Goal: Task Accomplishment & Management: Complete application form

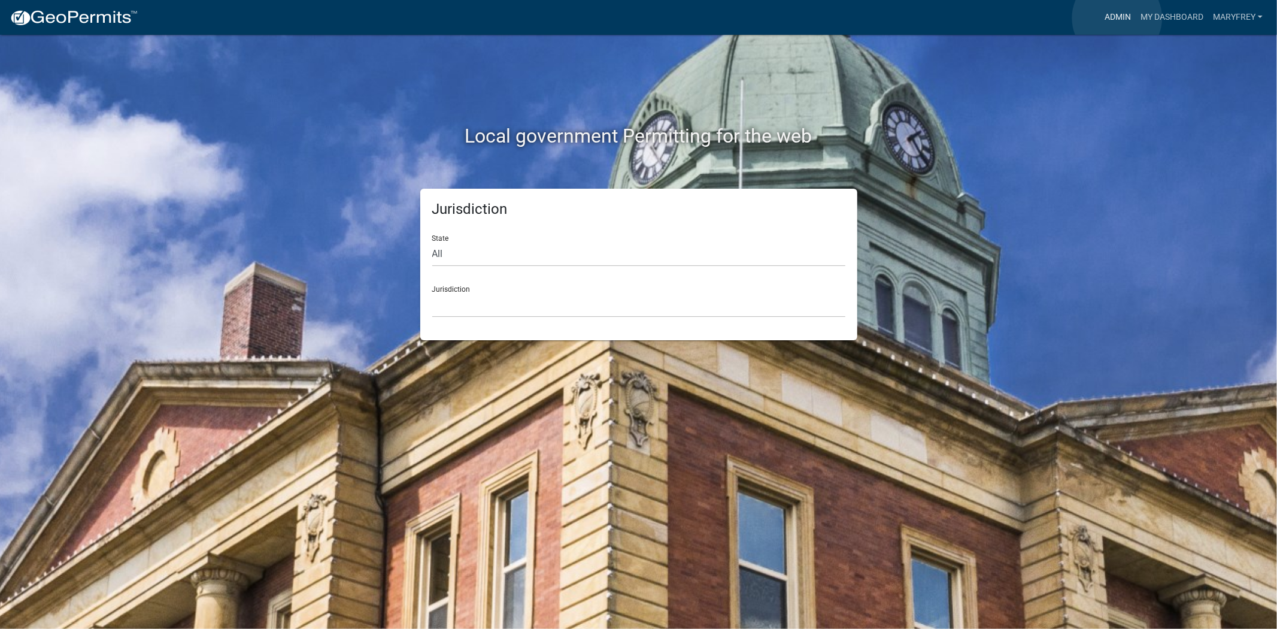
click at [1117, 18] on link "Admin" at bounding box center [1118, 17] width 36 height 23
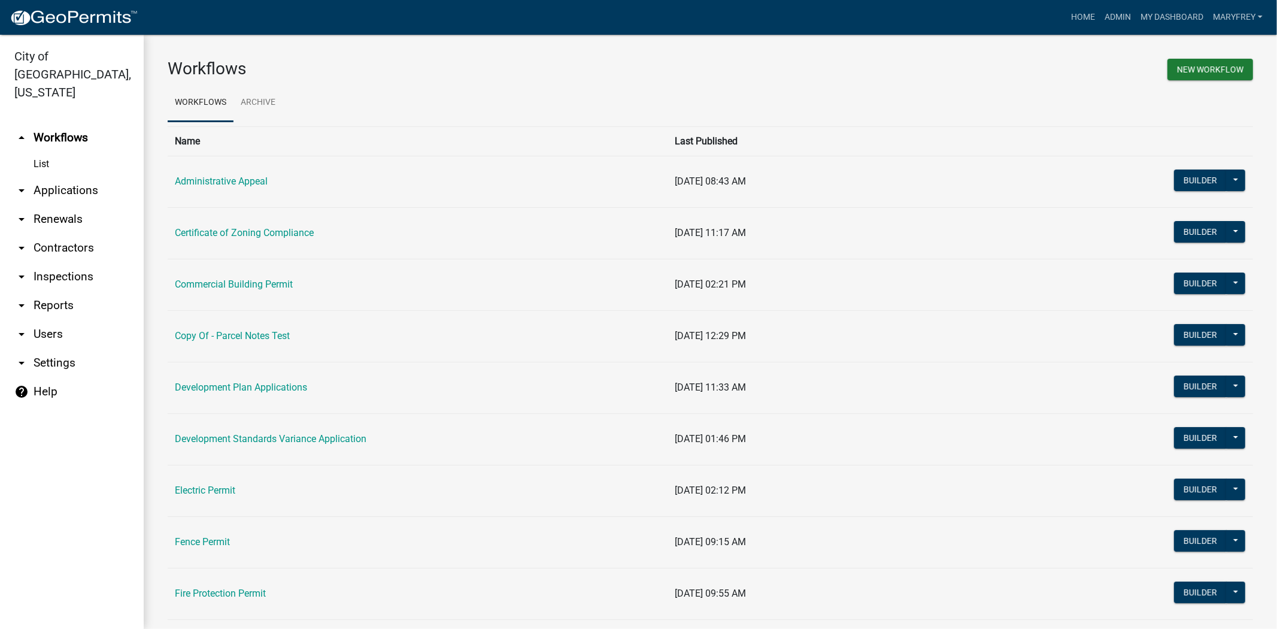
click at [82, 178] on link "arrow_drop_down Applications" at bounding box center [72, 190] width 144 height 29
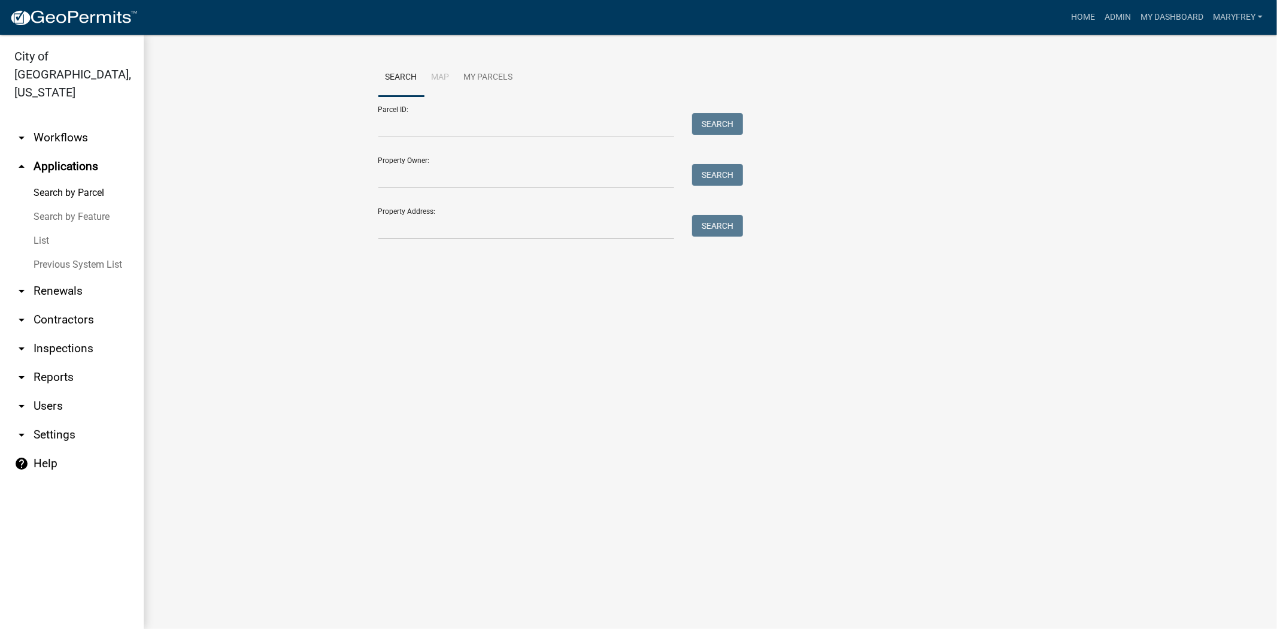
click at [410, 241] on div "Search Map My Parcels Parcel ID: Search Property Owner: Search Property Address…" at bounding box center [710, 155] width 682 height 192
click at [409, 236] on input "Property Address:" at bounding box center [526, 227] width 296 height 25
type input "319 spring"
click at [709, 223] on button "Search" at bounding box center [717, 226] width 51 height 22
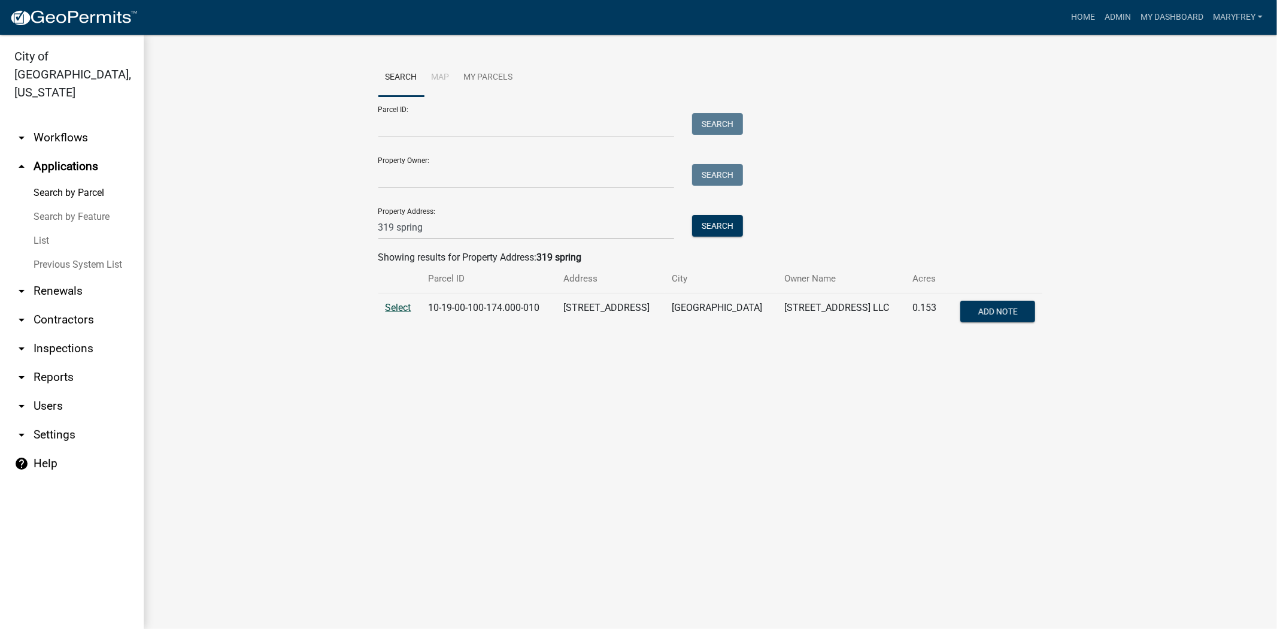
click at [399, 306] on span "Select" at bounding box center [399, 307] width 26 height 11
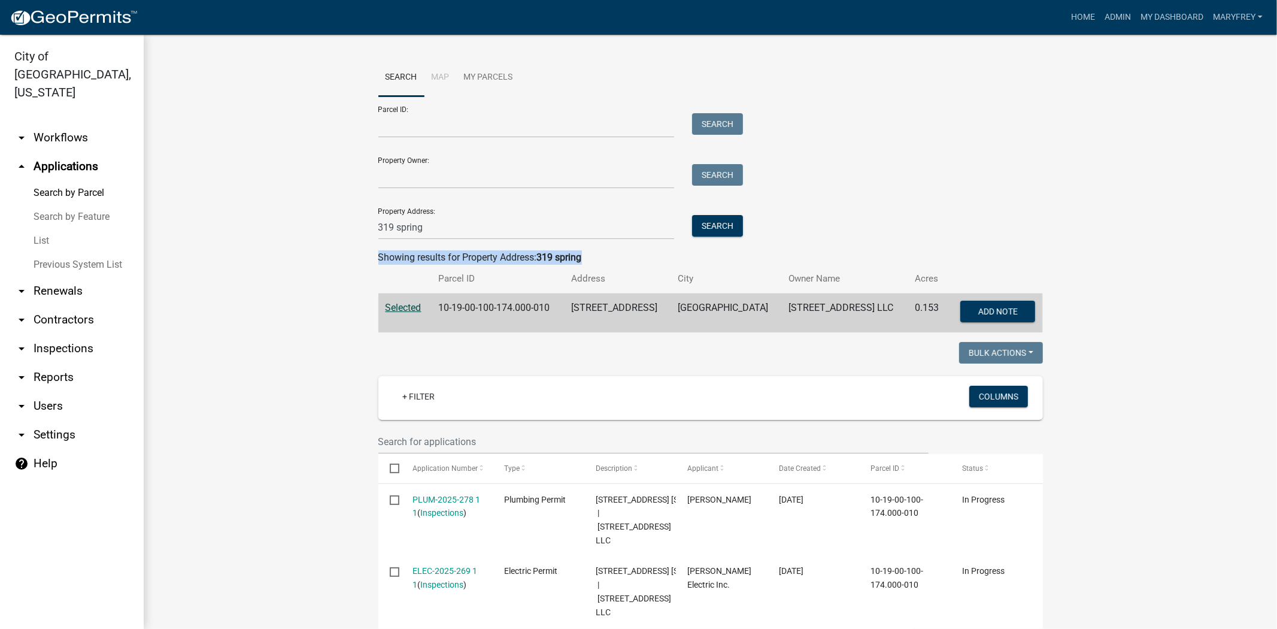
drag, startPoint x: 1266, startPoint y: 220, endPoint x: 1272, endPoint y: 302, distance: 81.7
click at [1272, 302] on main "Search Map My Parcels Parcel ID: Search Property Owner: Search Property Address…" at bounding box center [710, 332] width 1133 height 594
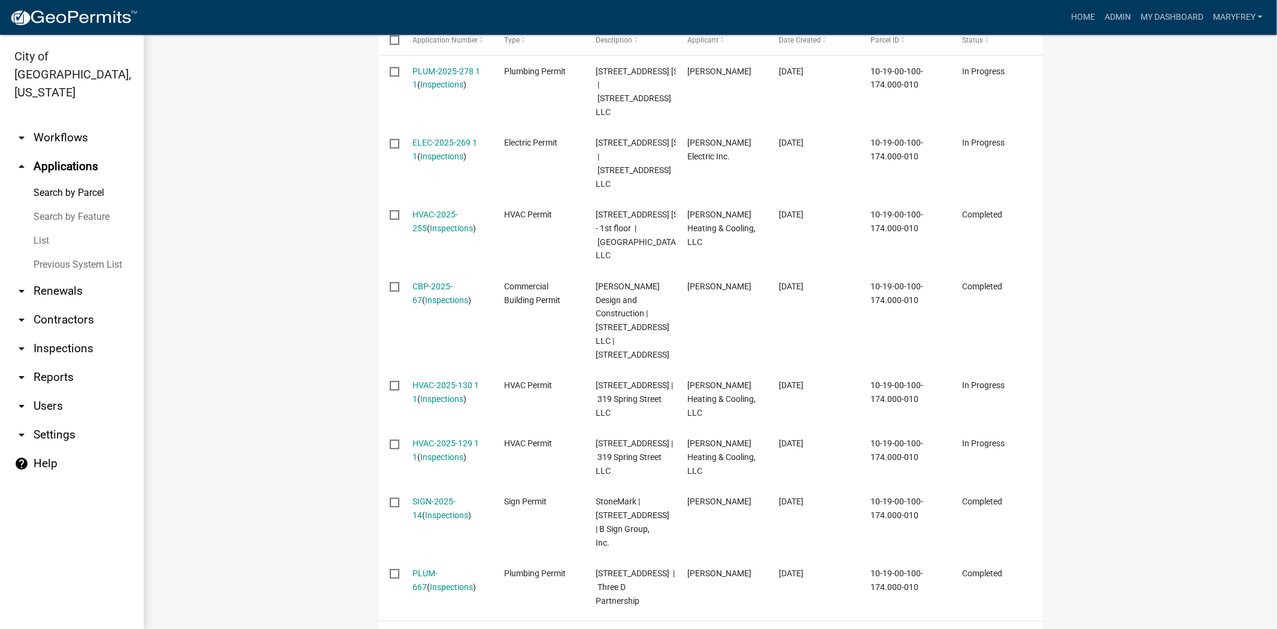
scroll to position [430, 0]
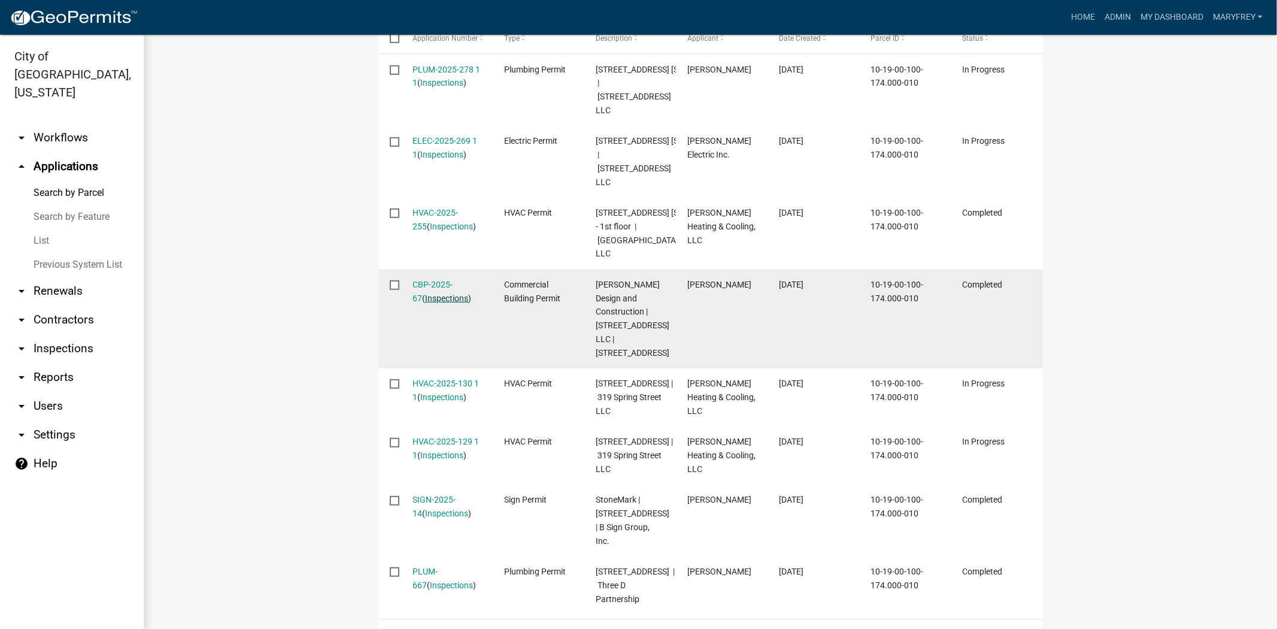
click at [443, 303] on link "Inspections" at bounding box center [446, 298] width 43 height 10
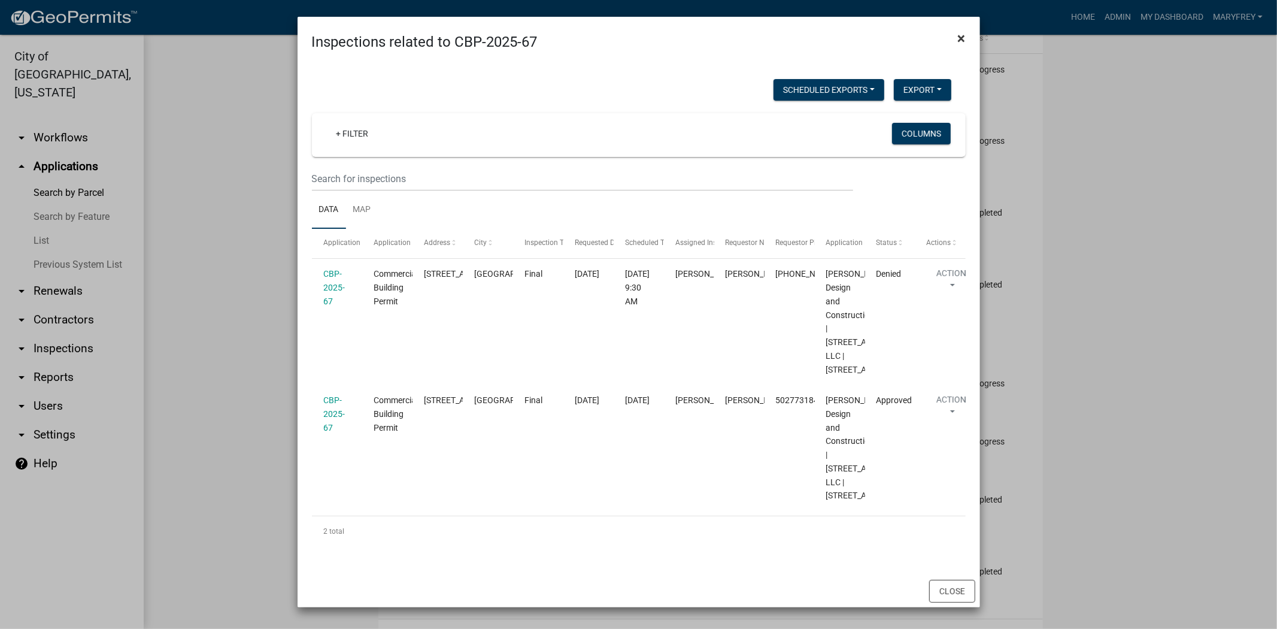
click at [958, 38] on span "×" at bounding box center [962, 38] width 8 height 17
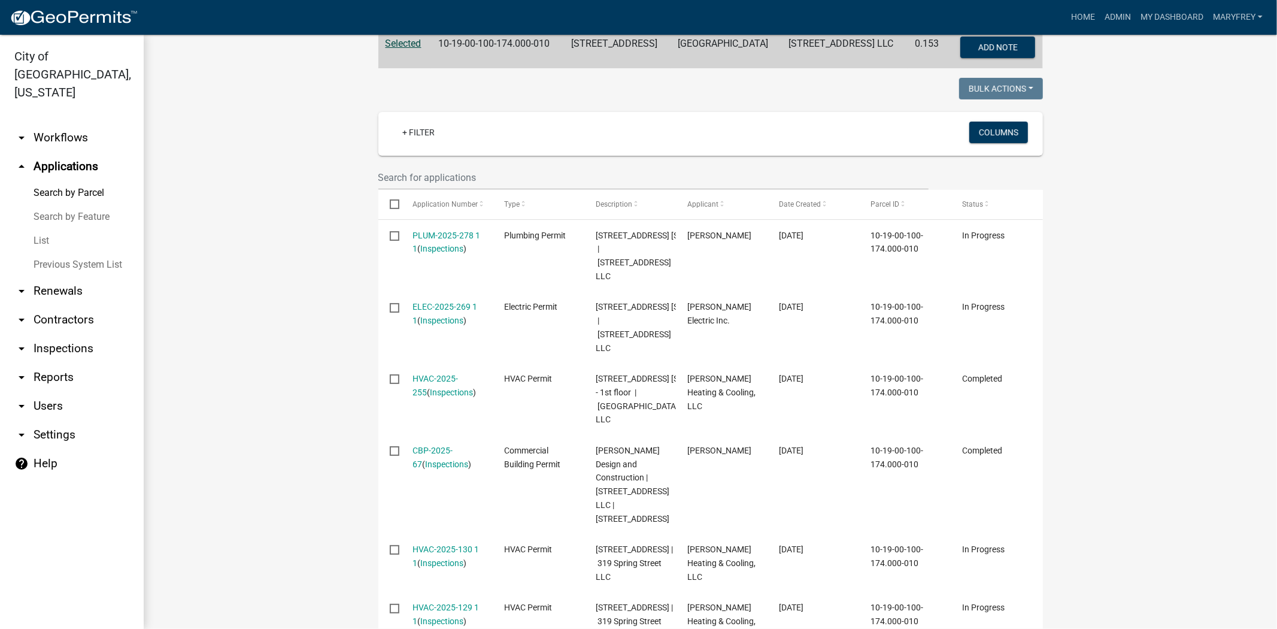
scroll to position [242, 0]
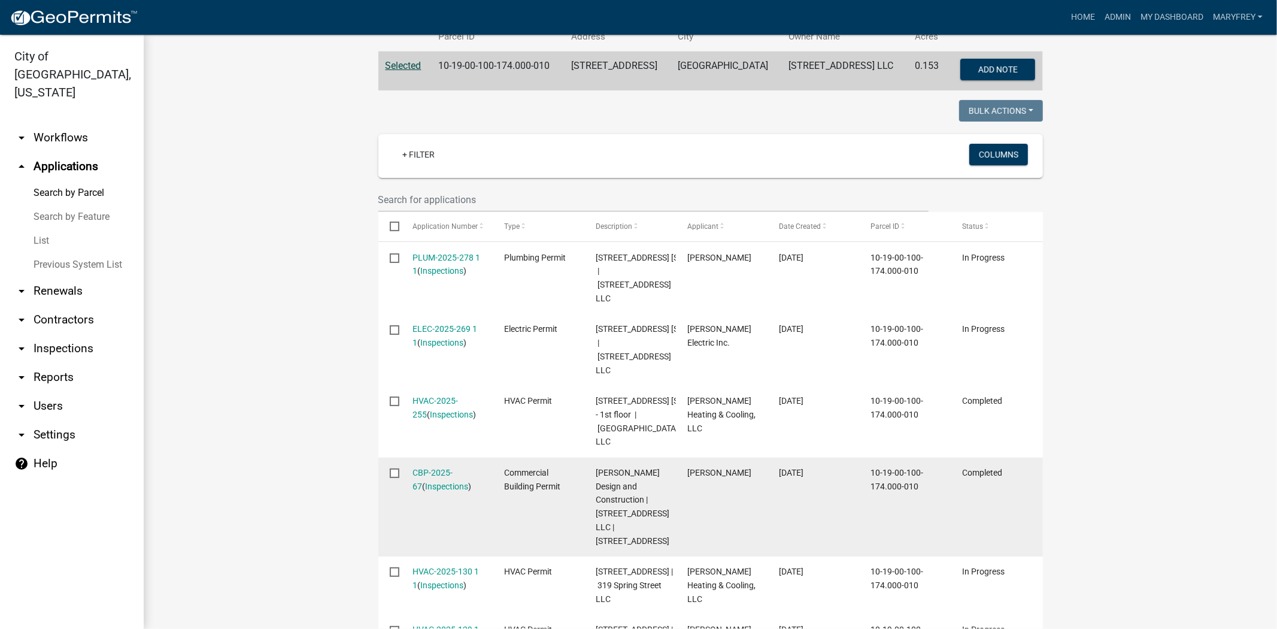
click at [390, 476] on input "checkbox" at bounding box center [394, 472] width 8 height 8
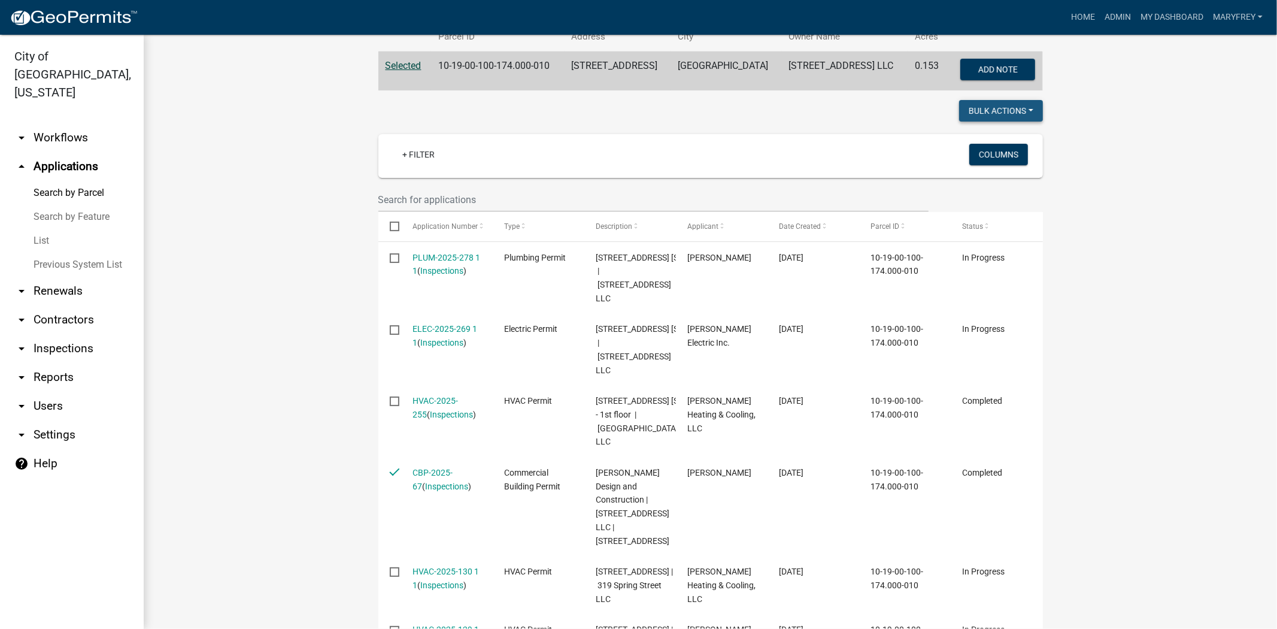
click at [1027, 107] on button "Bulk Actions" at bounding box center [1001, 111] width 84 height 22
click at [1092, 126] on wm-workflow-application-search-view "Search Map My Parcels Parcel ID: Search Property Owner: Search Property Address…" at bounding box center [710, 436] width 1085 height 1239
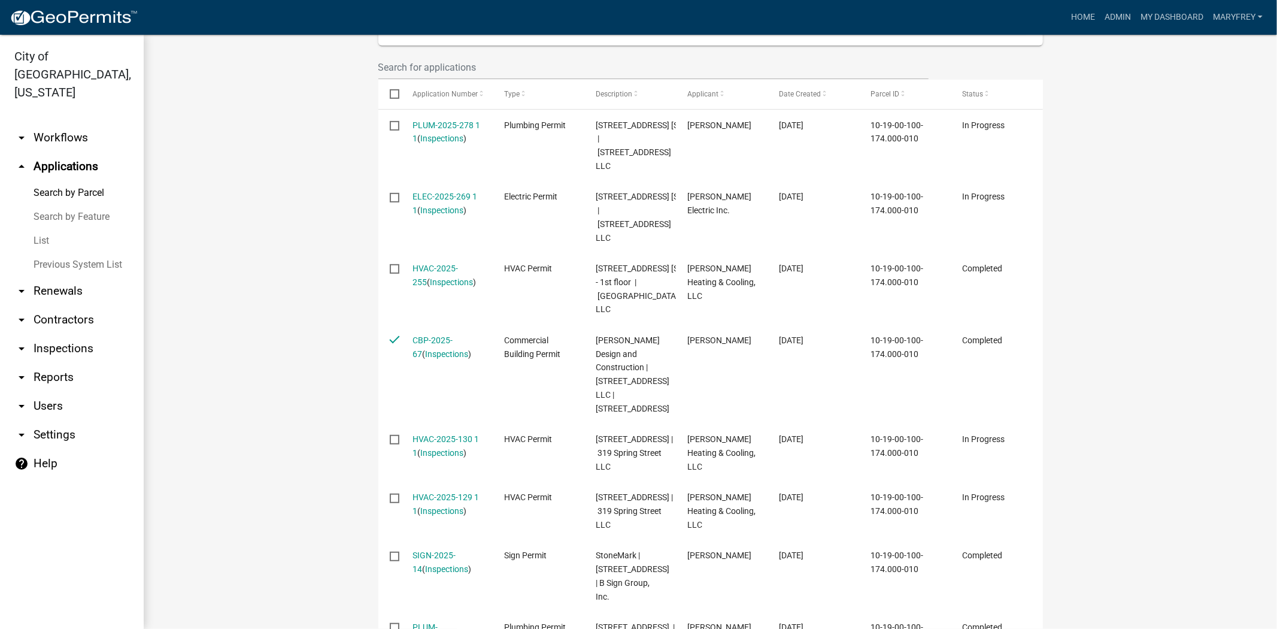
scroll to position [380, 0]
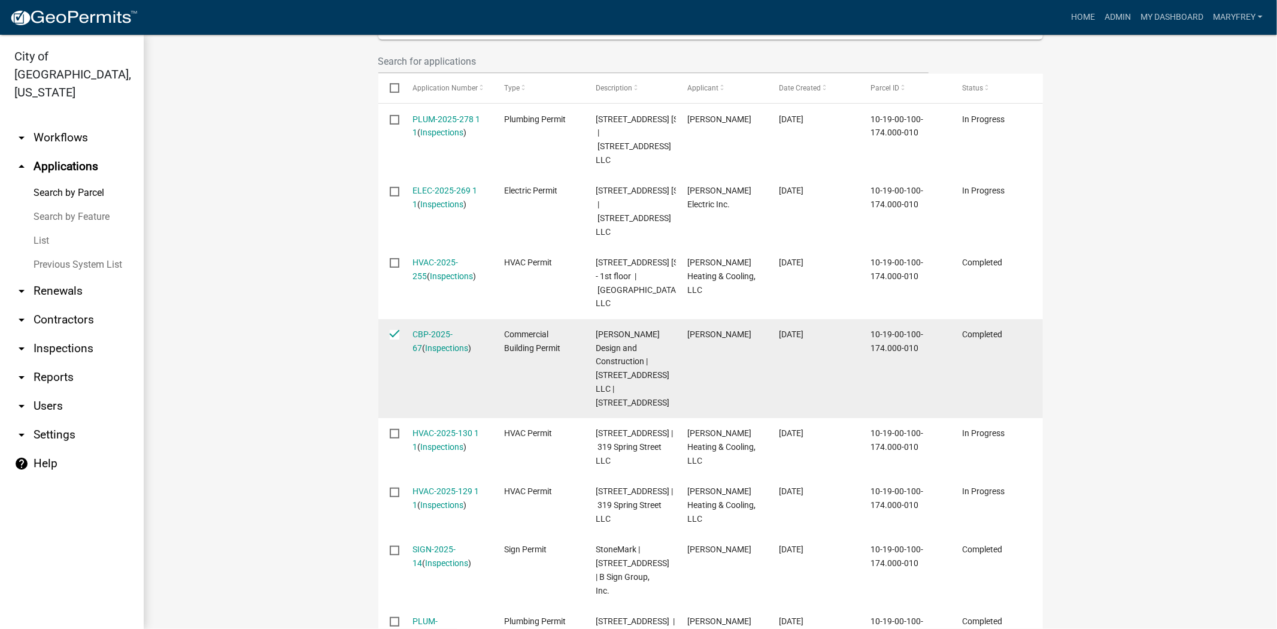
click at [390, 338] on input "checkbox" at bounding box center [394, 334] width 8 height 8
checkbox input "false"
click at [427, 353] on link "CBP-2025-67" at bounding box center [432, 340] width 40 height 23
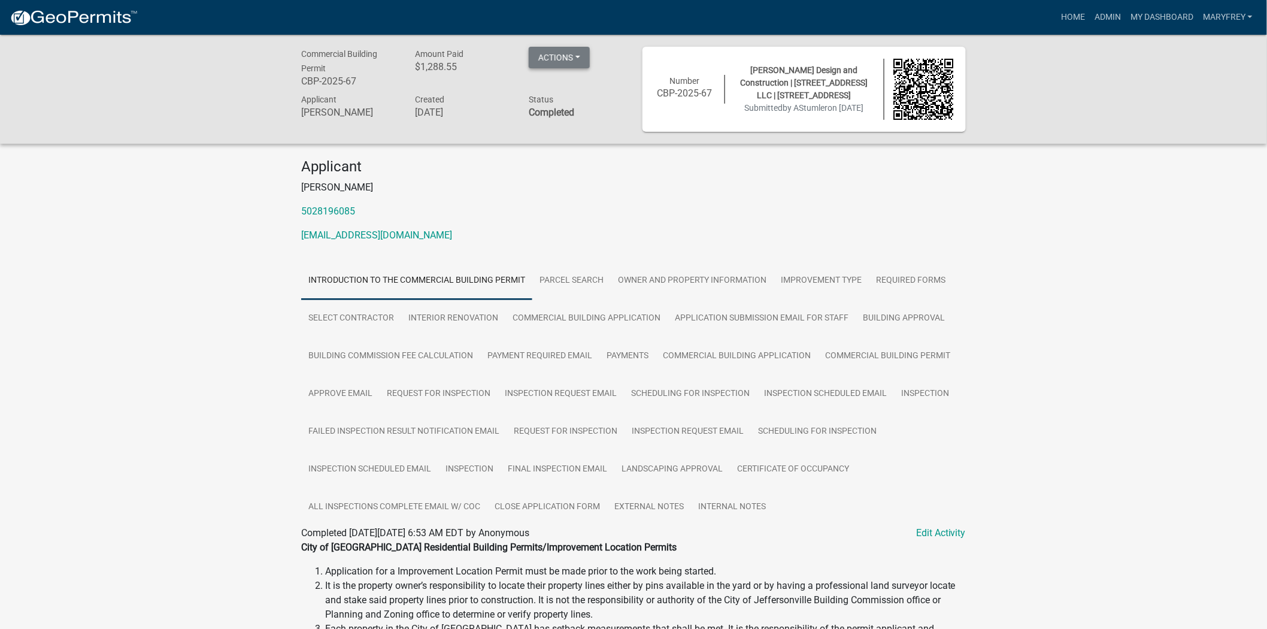
click at [577, 54] on button "Actions" at bounding box center [559, 58] width 61 height 22
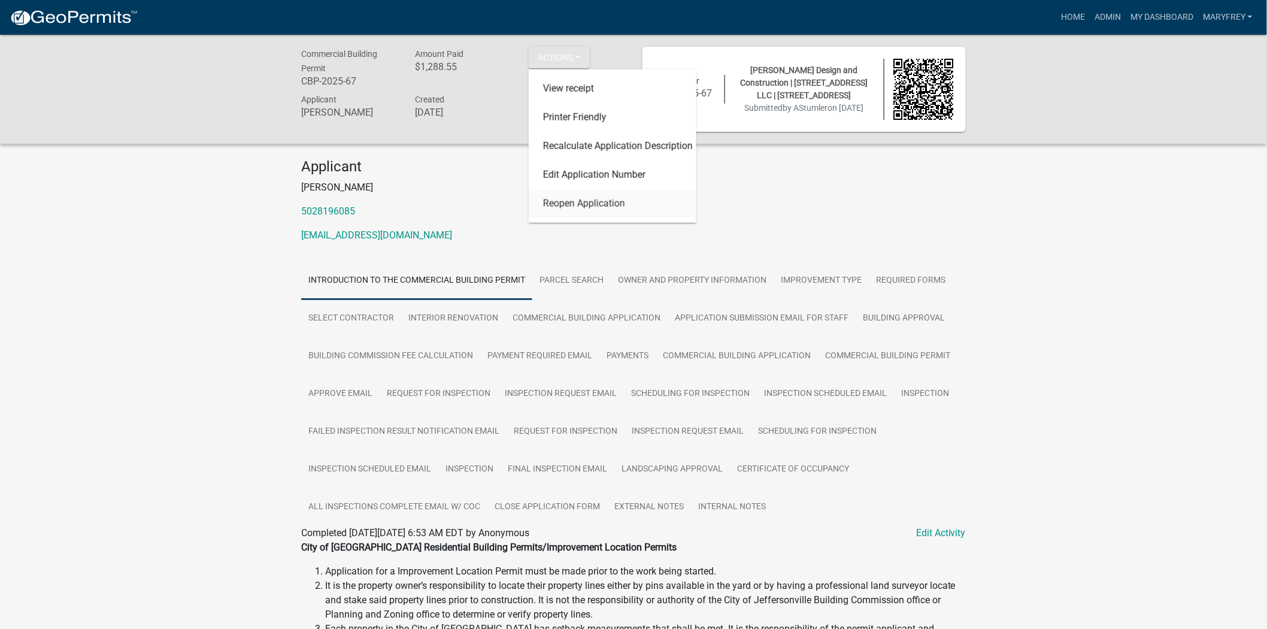
click at [589, 207] on link "Reopen Application" at bounding box center [613, 203] width 168 height 29
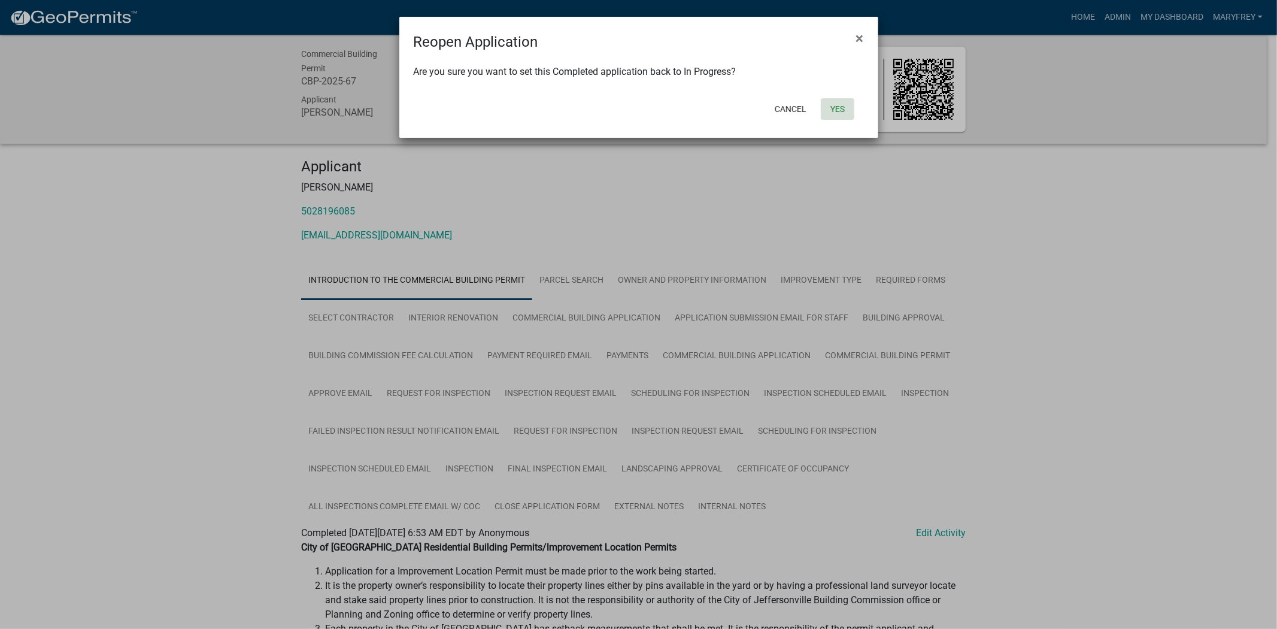
click at [835, 114] on button "Yes" at bounding box center [838, 109] width 34 height 22
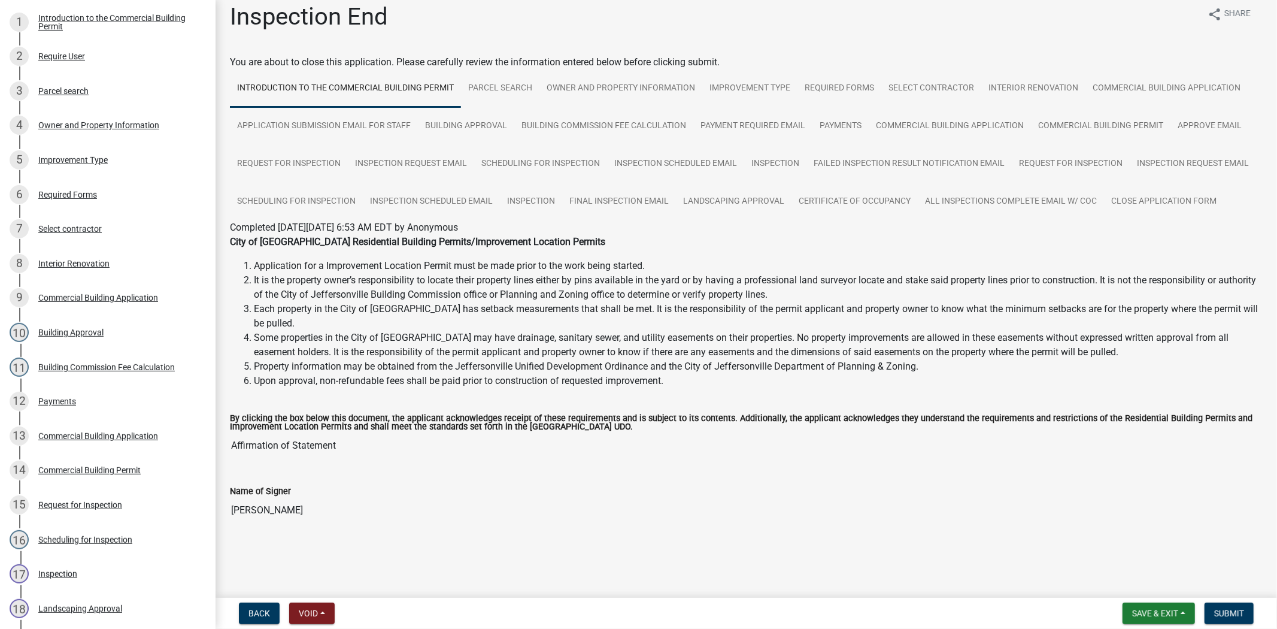
scroll to position [271, 0]
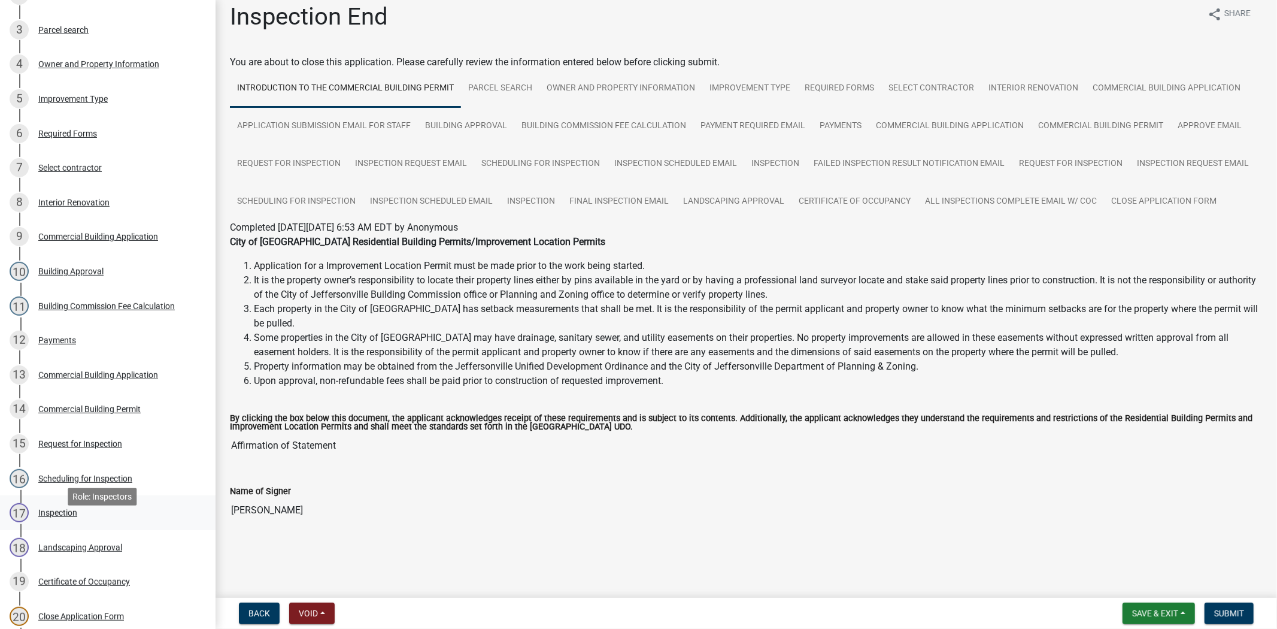
click at [63, 517] on div "Inspection" at bounding box center [57, 512] width 39 height 8
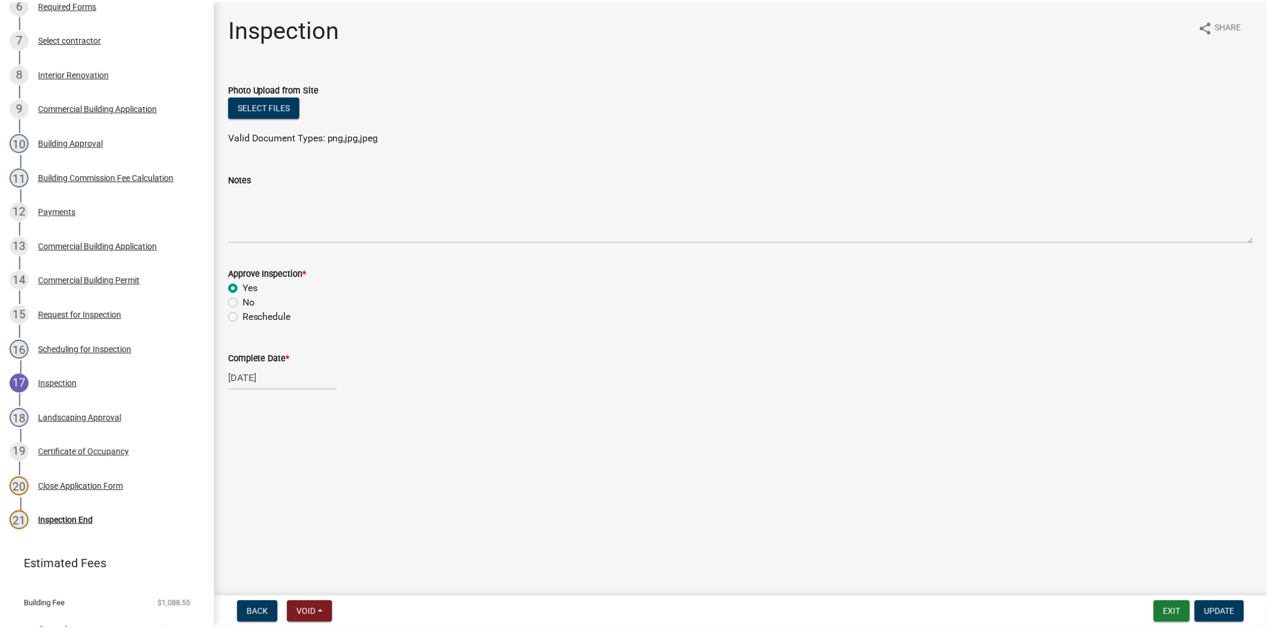
scroll to position [403, 0]
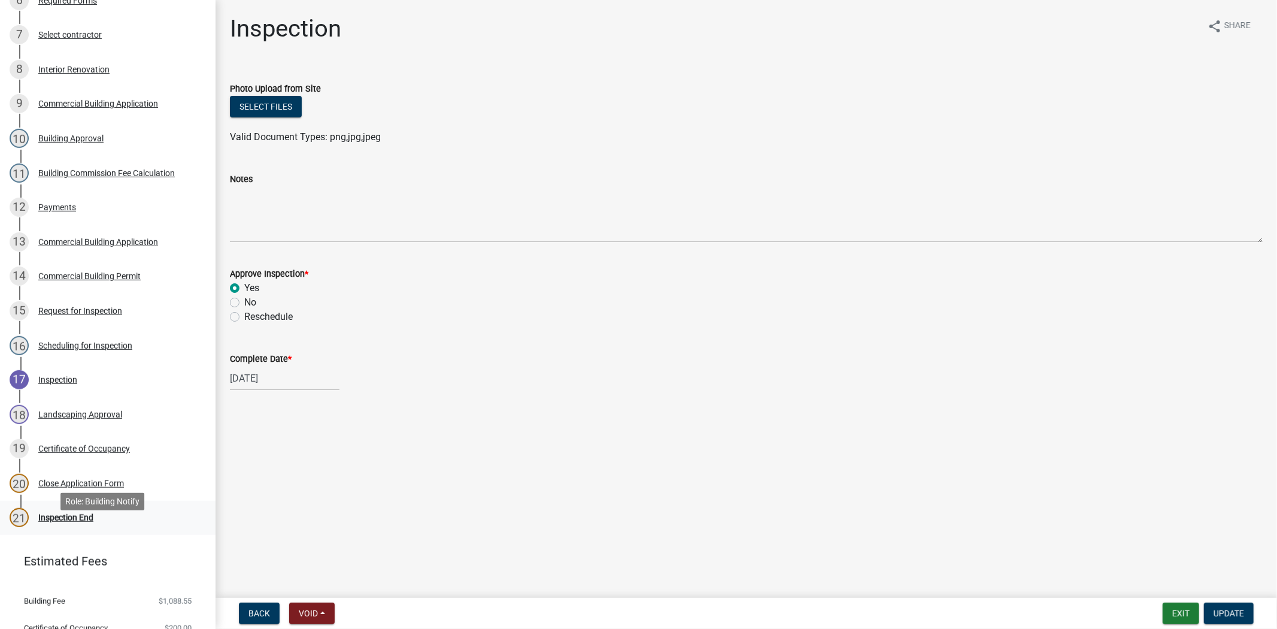
click at [81, 521] on div "Inspection End" at bounding box center [65, 517] width 55 height 8
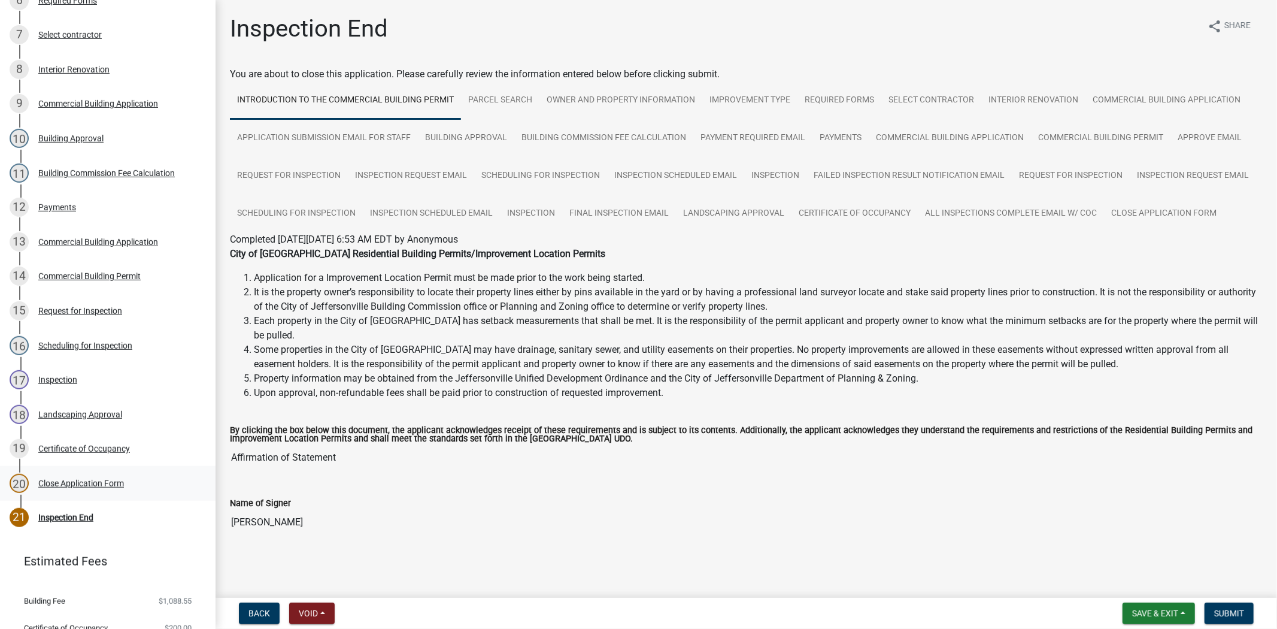
click at [76, 487] on div "Close Application Form" at bounding box center [81, 483] width 86 height 8
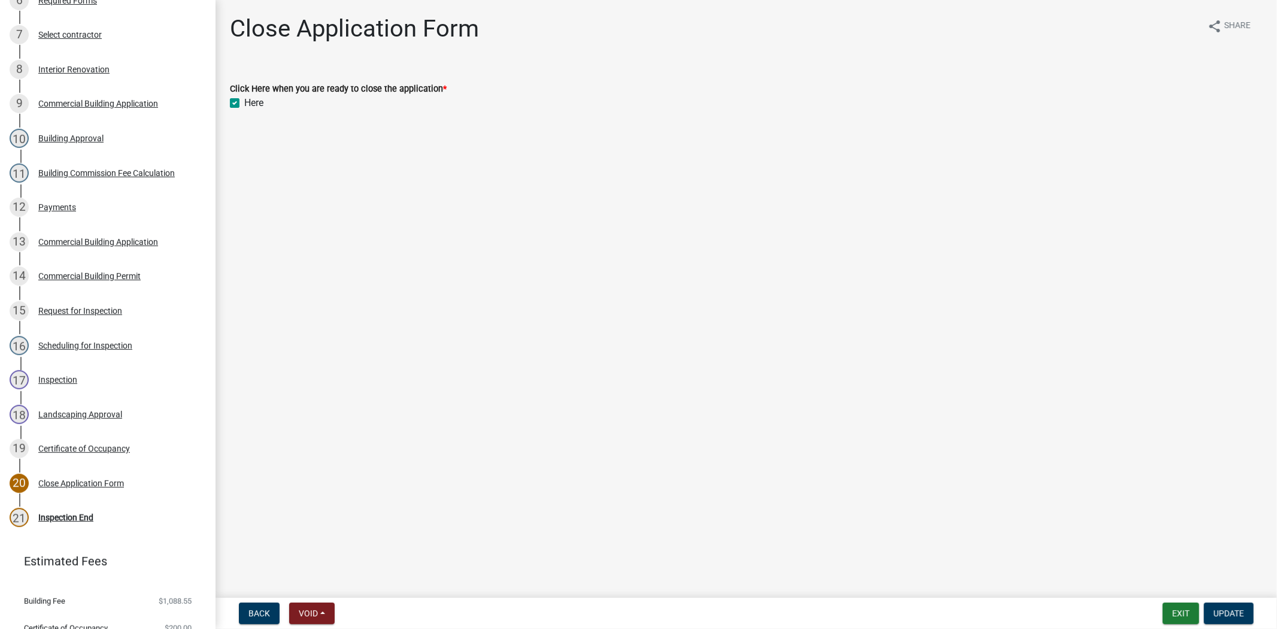
click at [244, 104] on label "Here" at bounding box center [253, 103] width 19 height 14
click at [244, 104] on input "Here" at bounding box center [248, 100] width 8 height 8
checkbox input "false"
click at [1237, 611] on span "Update" at bounding box center [1228, 613] width 31 height 10
click at [1187, 614] on button "Exit" at bounding box center [1181, 613] width 37 height 22
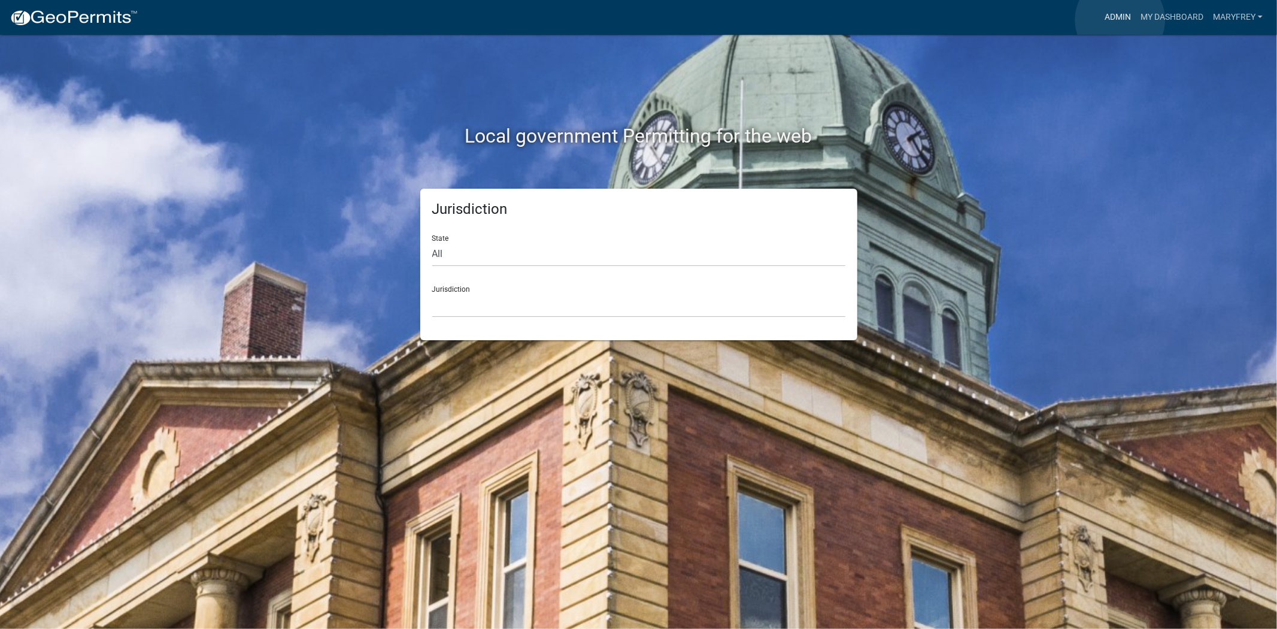
click at [1120, 20] on link "Admin" at bounding box center [1118, 17] width 36 height 23
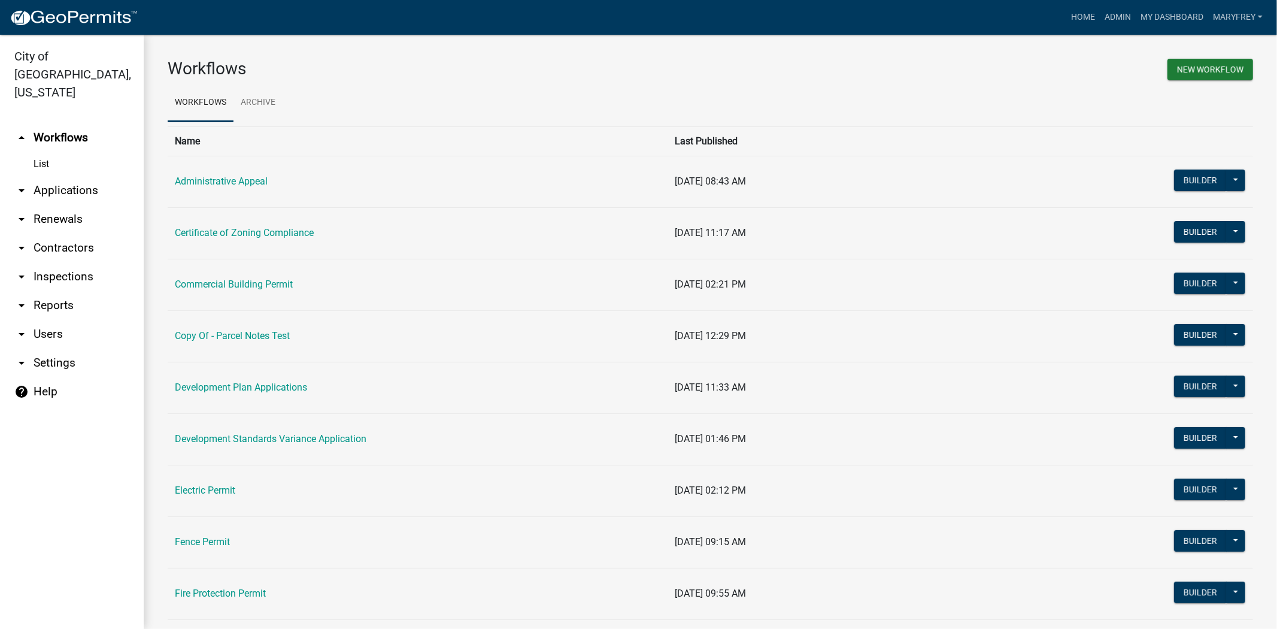
click at [81, 176] on link "arrow_drop_down Applications" at bounding box center [72, 190] width 144 height 29
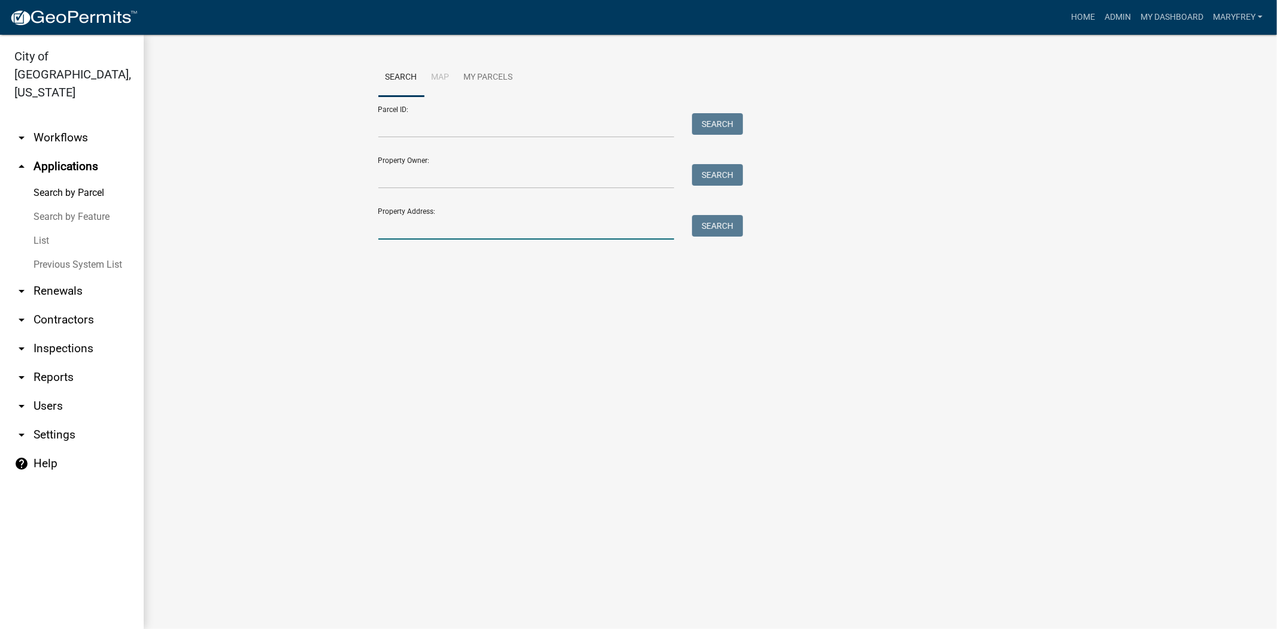
click at [395, 234] on input "Property Address:" at bounding box center [526, 227] width 296 height 25
type input "319 spring"
click at [728, 232] on button "Search" at bounding box center [717, 226] width 51 height 22
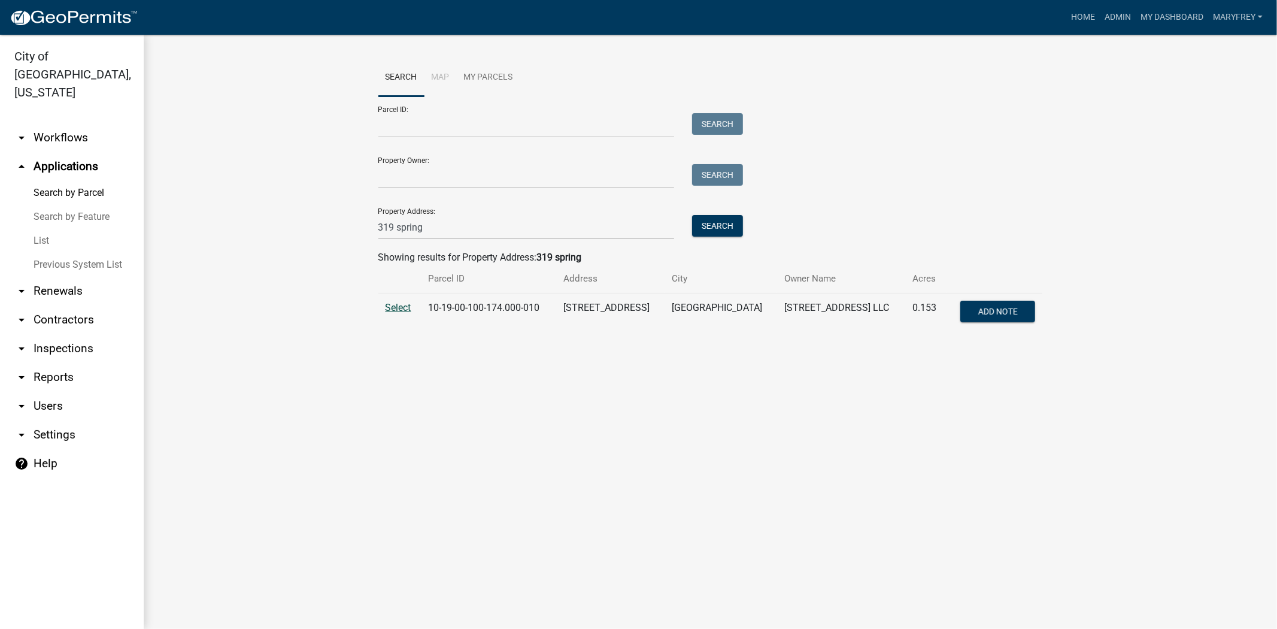
click at [408, 304] on span "Select" at bounding box center [399, 307] width 26 height 11
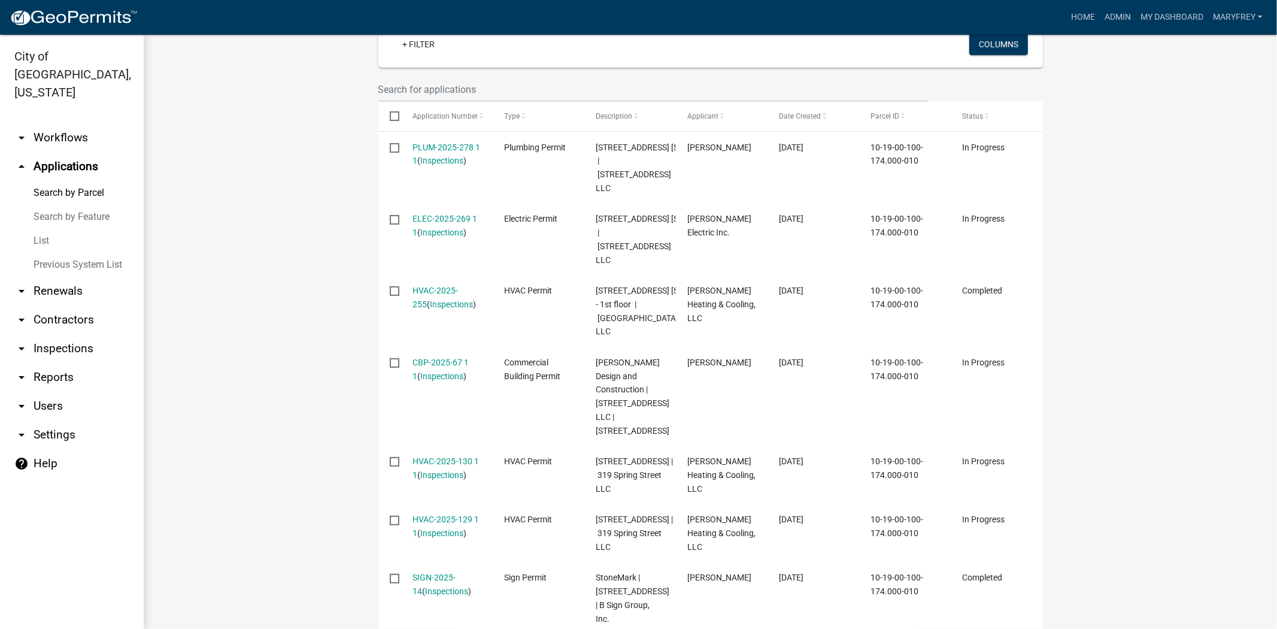
scroll to position [355, 0]
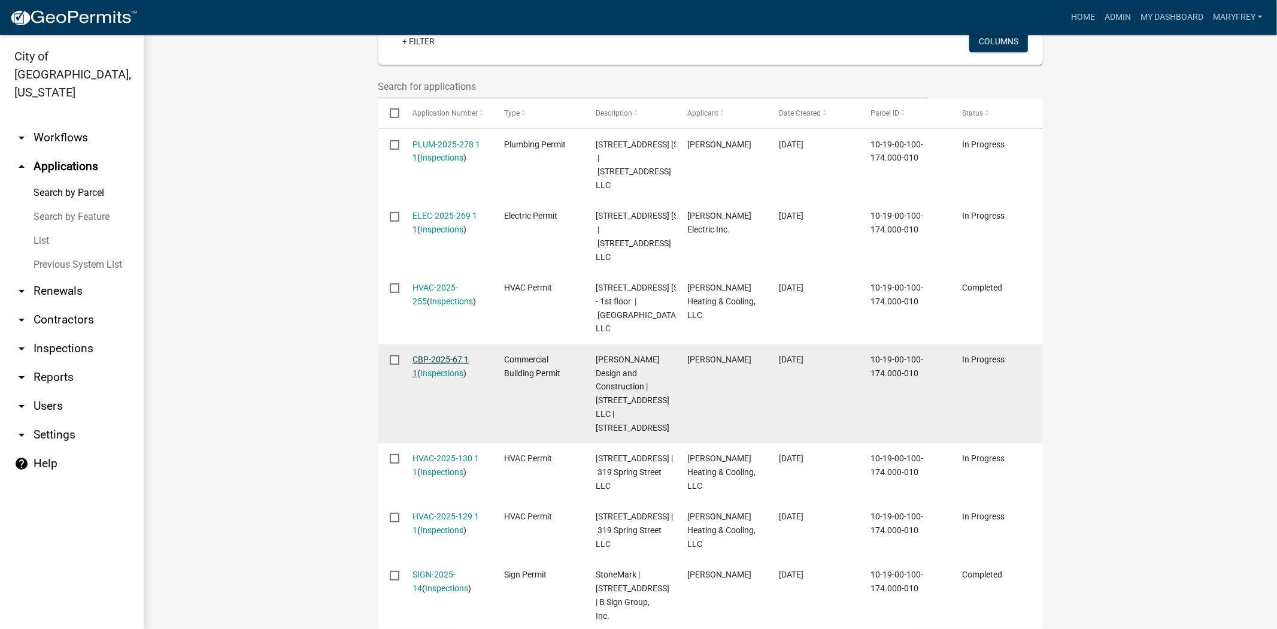
click at [429, 378] on link "CBP-2025-67 1 1" at bounding box center [440, 365] width 56 height 23
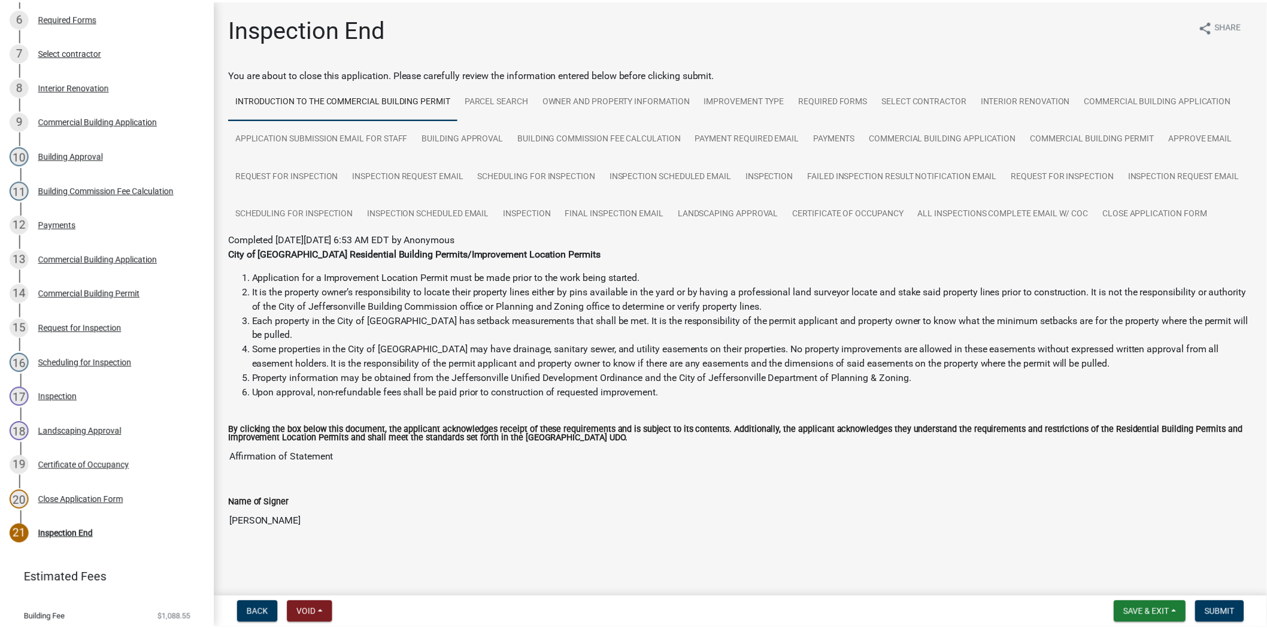
scroll to position [389, 0]
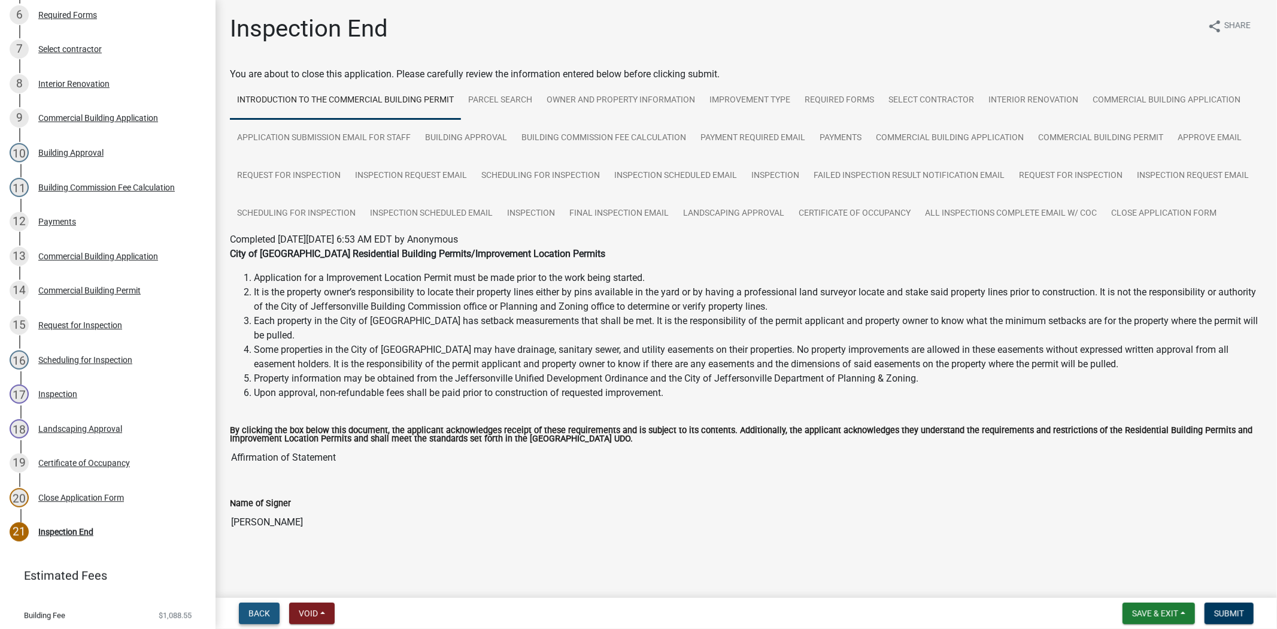
click at [260, 611] on span "Back" at bounding box center [259, 613] width 22 height 10
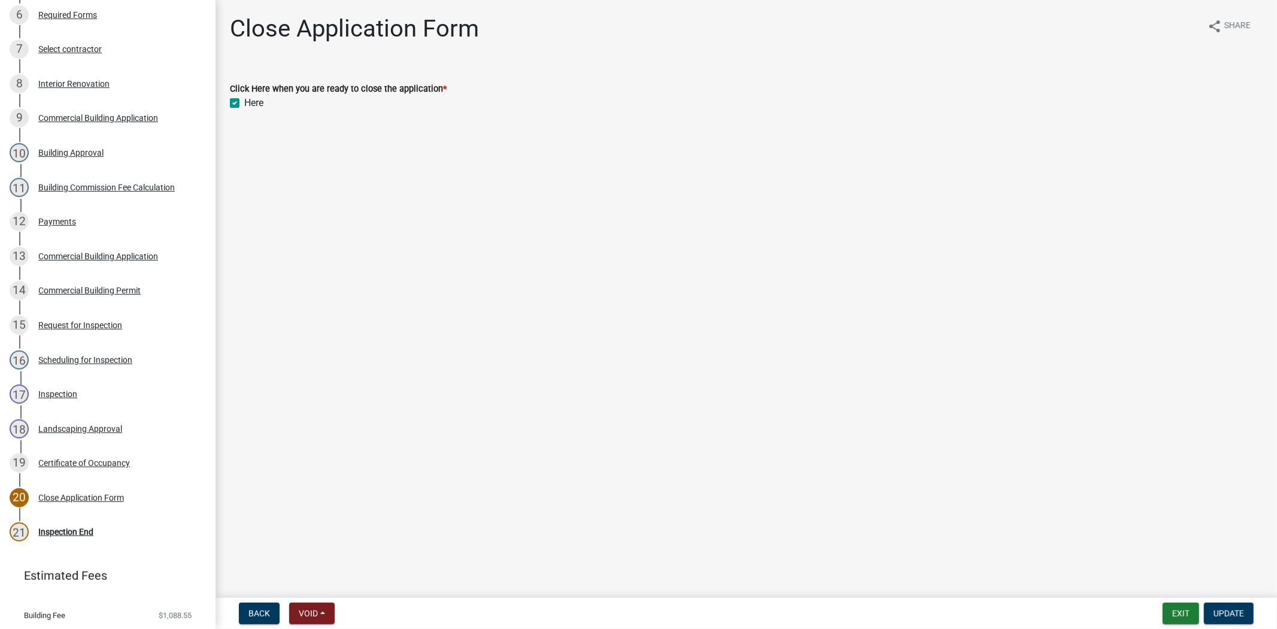
click at [244, 102] on label "Here" at bounding box center [253, 103] width 19 height 14
click at [244, 102] on input "Here" at bounding box center [248, 100] width 8 height 8
checkbox input "false"
click at [257, 601] on nav "Back Void Withdraw Lock Expire Void Exit Update" at bounding box center [746, 612] width 1061 height 31
click at [256, 611] on span "Back" at bounding box center [259, 613] width 22 height 10
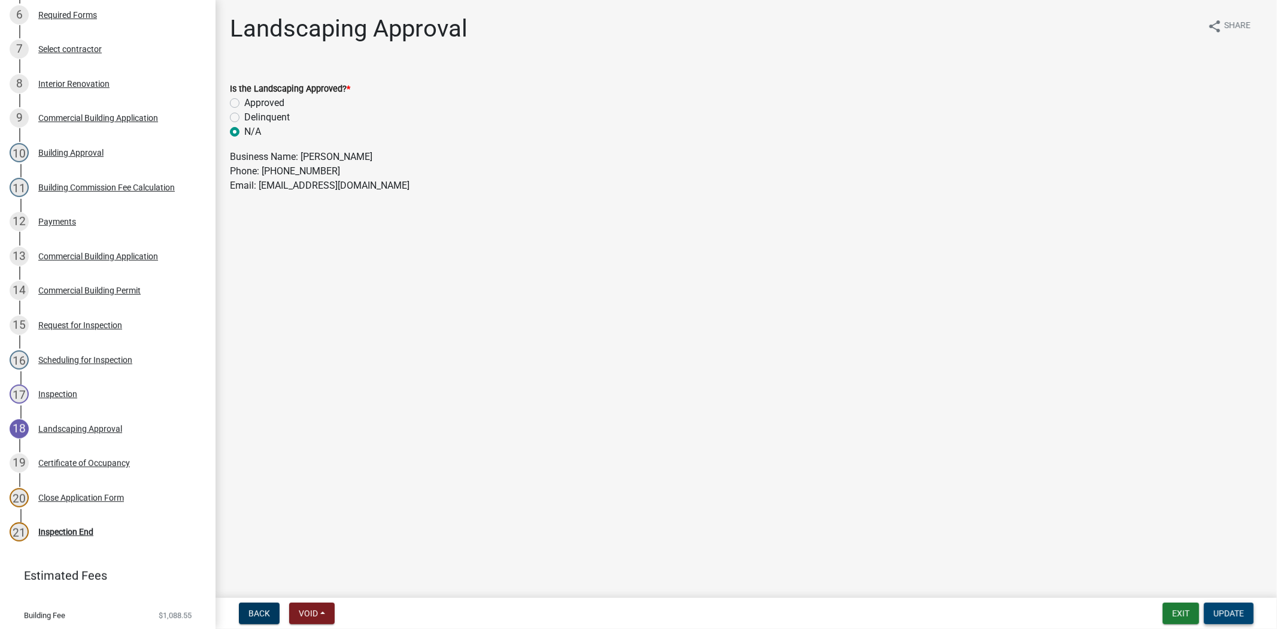
click at [1243, 615] on span "Update" at bounding box center [1228, 613] width 31 height 10
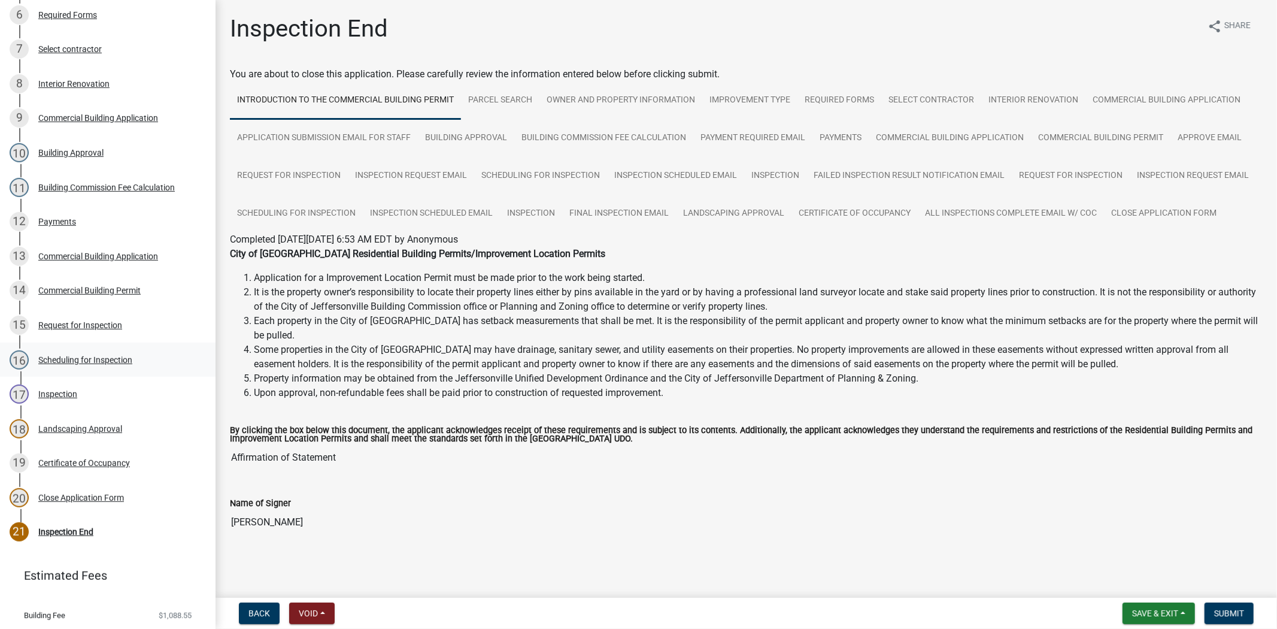
click at [89, 364] on div "Scheduling for Inspection" at bounding box center [85, 360] width 94 height 8
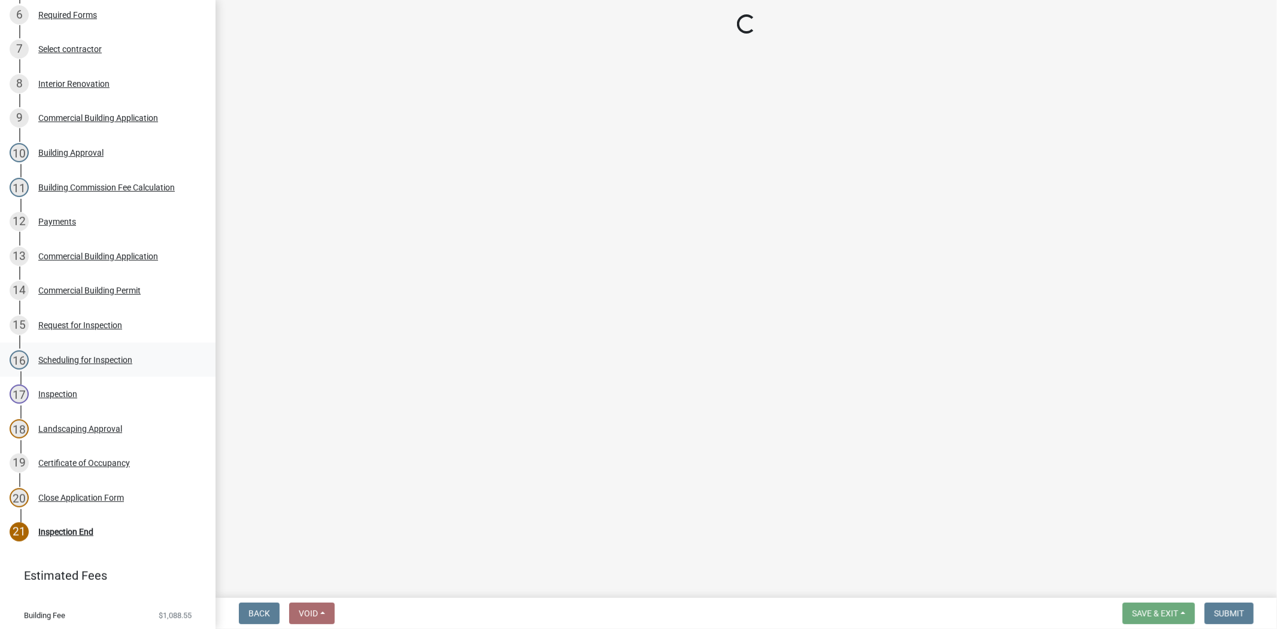
select select "fdb3bcc6-ce93-4663-8a18-5c08884dd177"
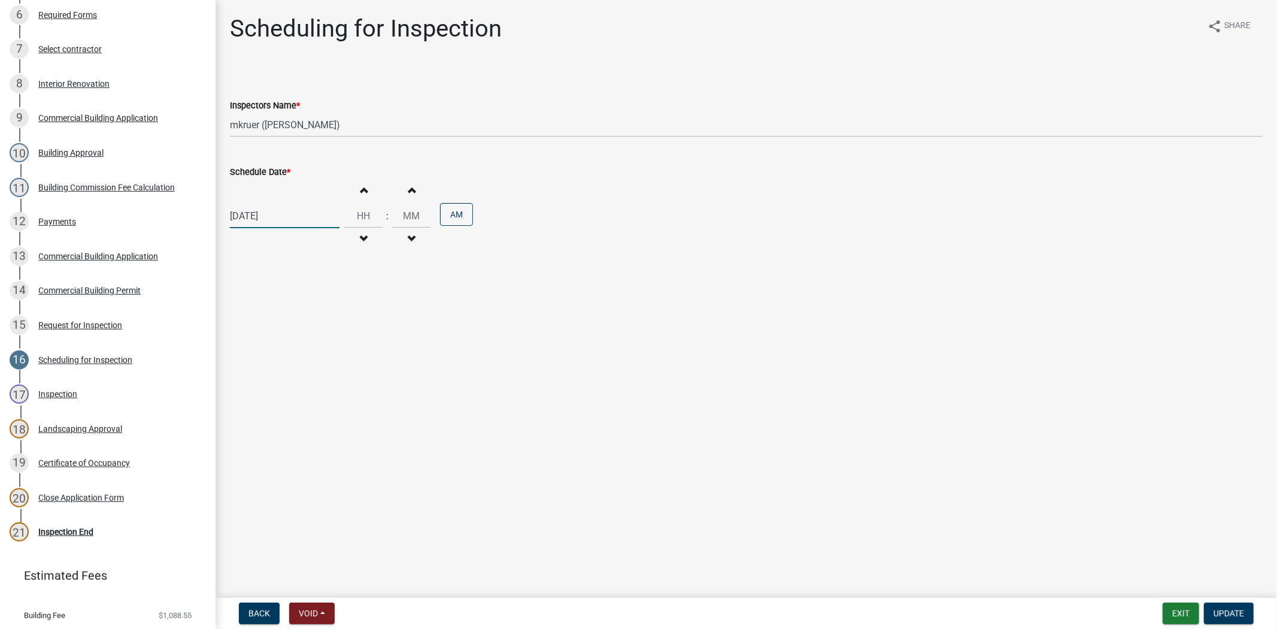
click at [298, 218] on div "[DATE]" at bounding box center [285, 216] width 110 height 25
select select "7"
select select "2025"
click at [356, 238] on span "Next month" at bounding box center [356, 240] width 9 height 9
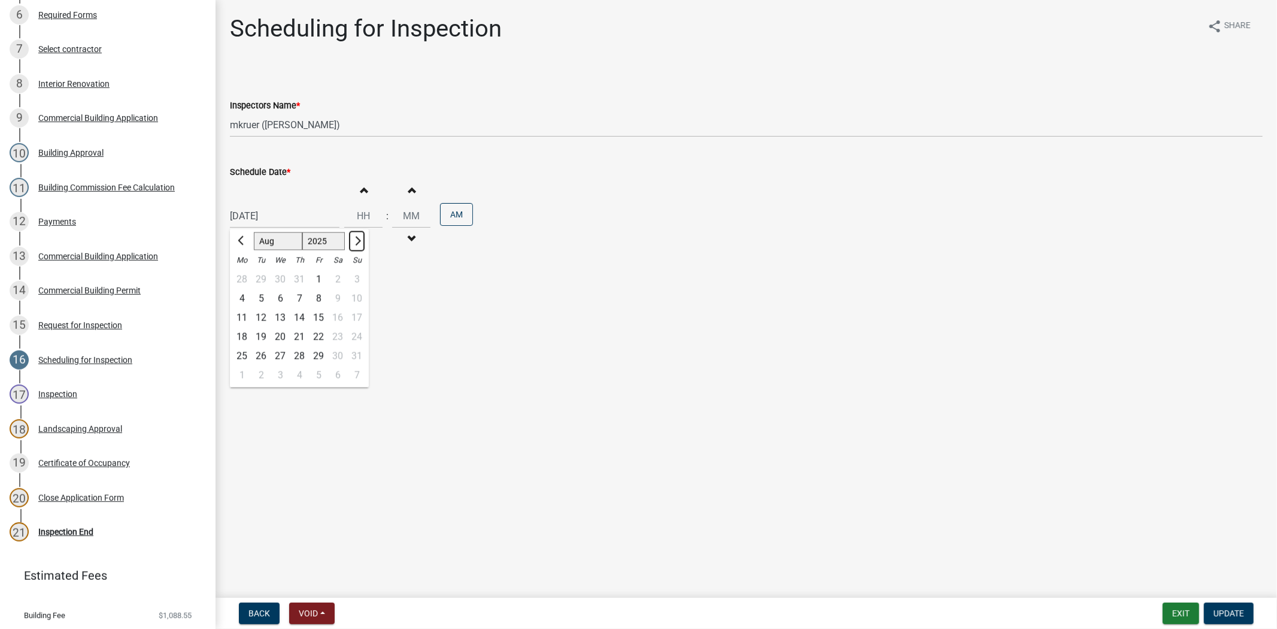
select select "9"
click at [259, 336] on div "23" at bounding box center [260, 336] width 19 height 19
type input "09/23/2025"
click at [1224, 614] on span "Update" at bounding box center [1228, 613] width 31 height 10
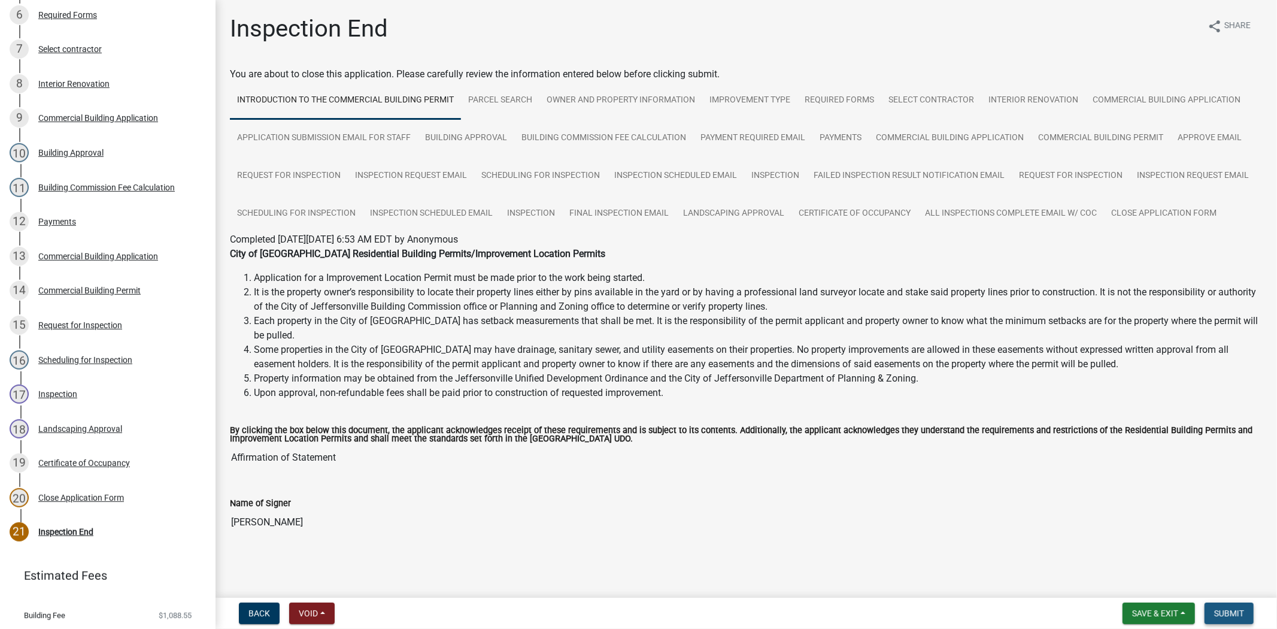
click at [1234, 615] on span "Submit" at bounding box center [1229, 613] width 30 height 10
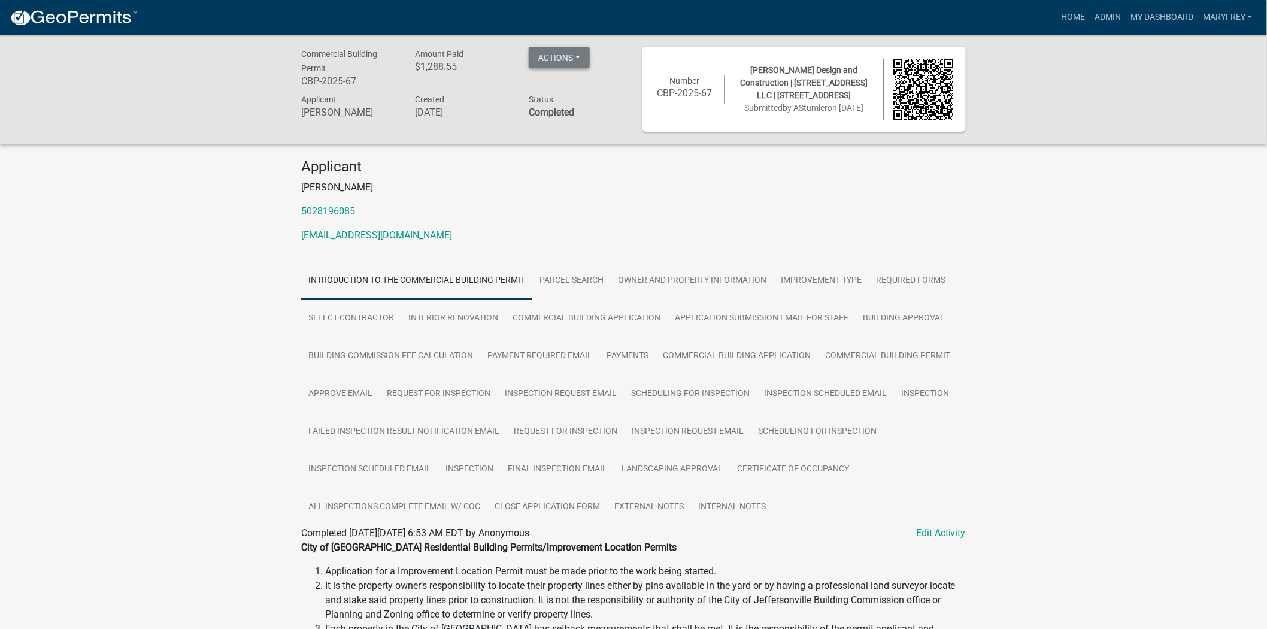
click at [578, 61] on button "Actions" at bounding box center [559, 58] width 61 height 22
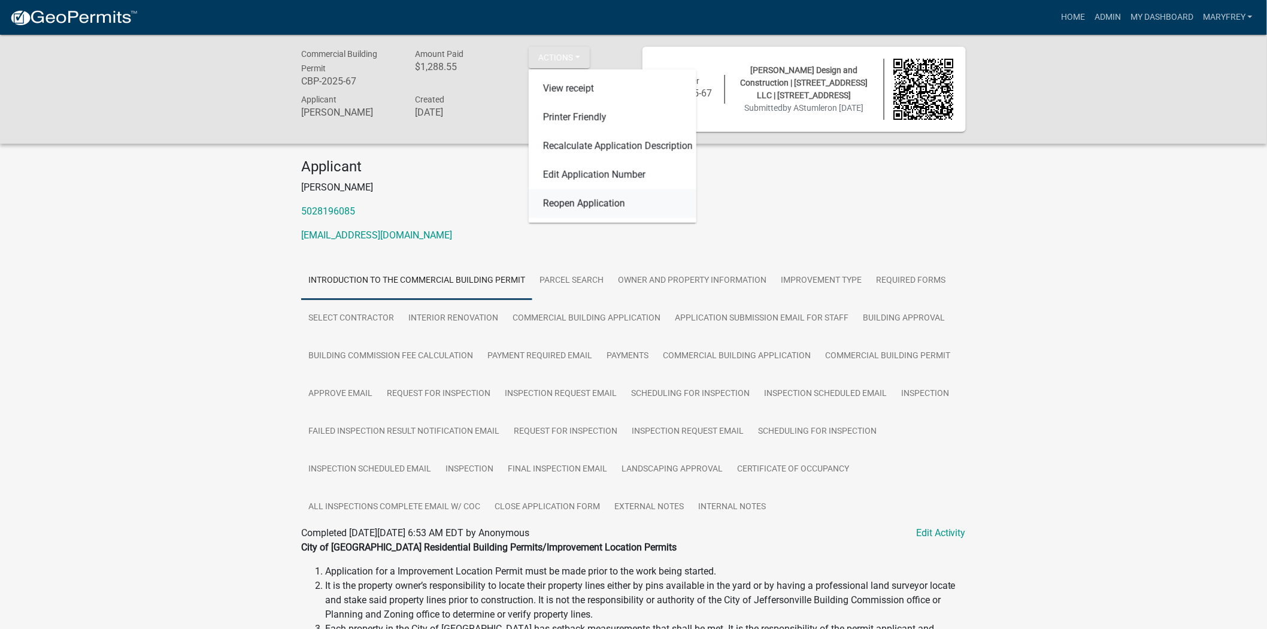
click at [571, 210] on link "Reopen Application" at bounding box center [613, 203] width 168 height 29
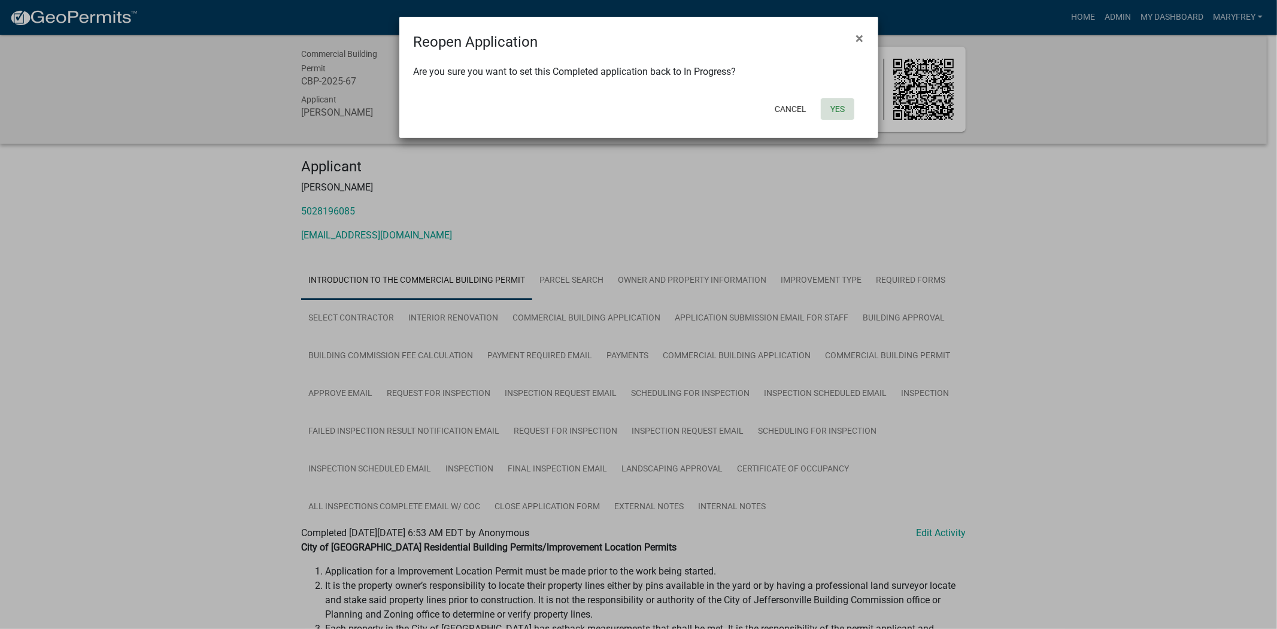
click at [839, 111] on button "Yes" at bounding box center [838, 109] width 34 height 22
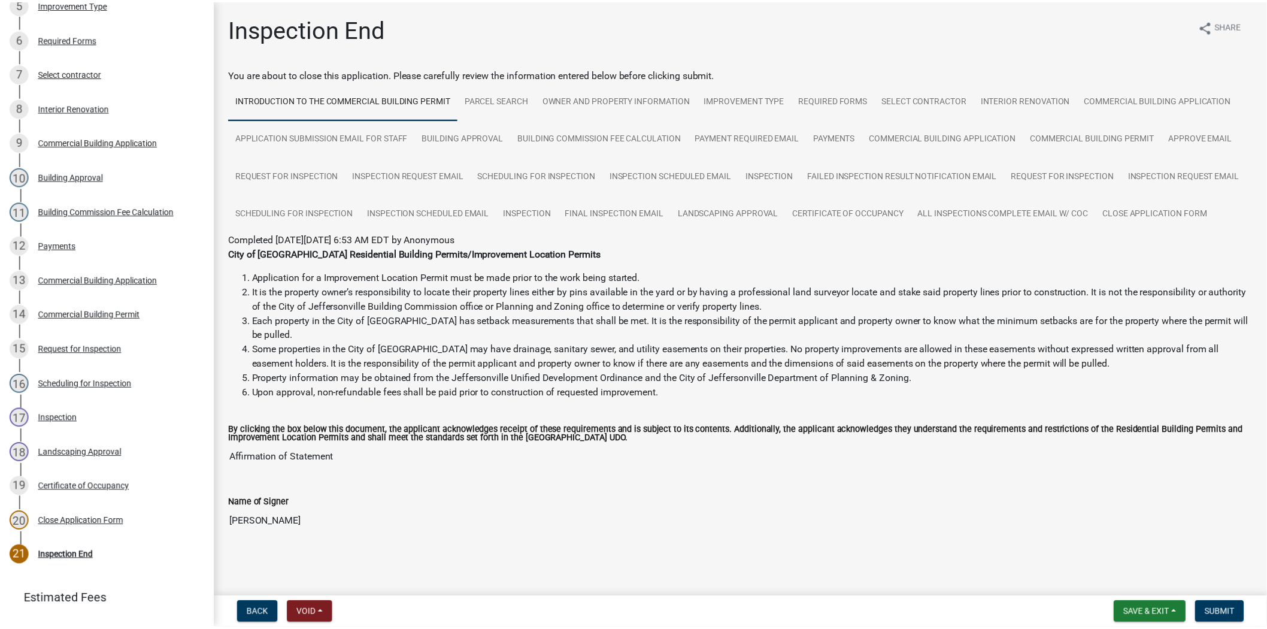
scroll to position [374, 0]
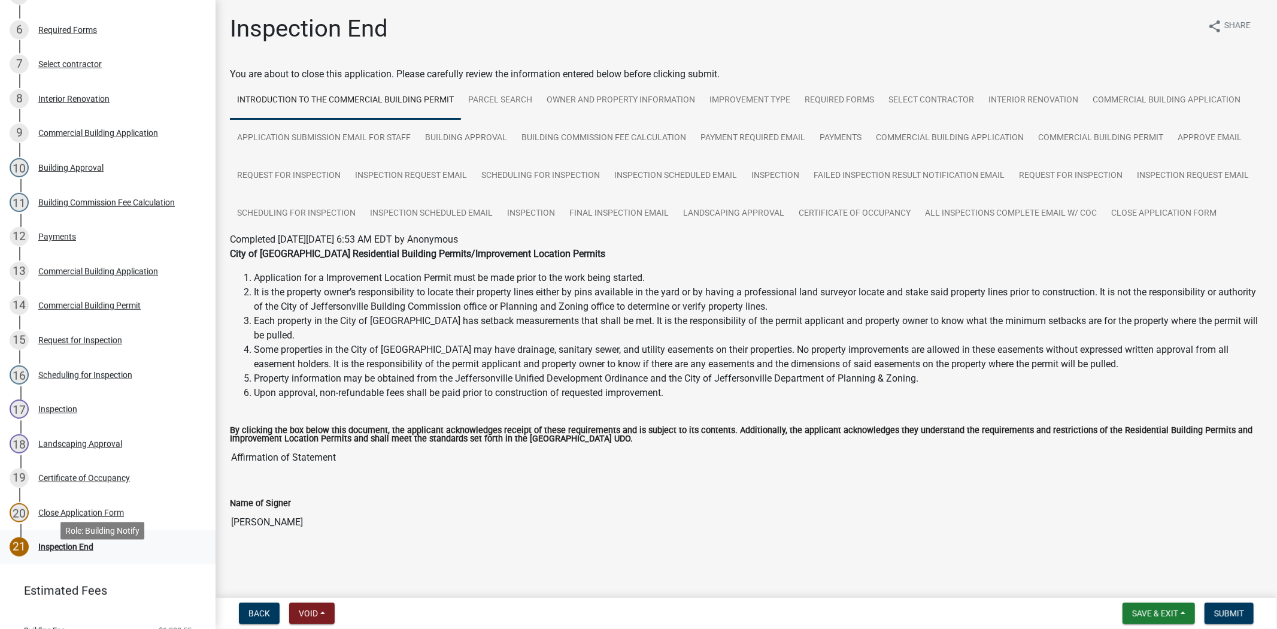
click at [51, 551] on div "Inspection End" at bounding box center [65, 546] width 55 height 8
click at [53, 413] on div "Inspection" at bounding box center [57, 409] width 39 height 8
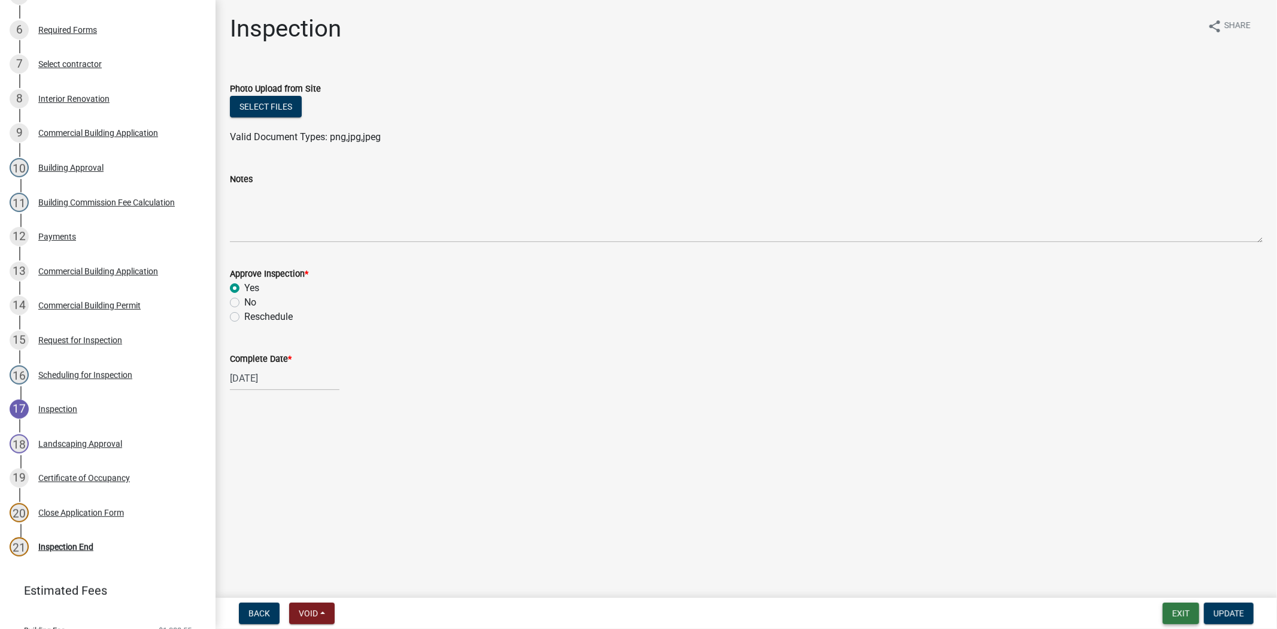
click at [1188, 612] on button "Exit" at bounding box center [1181, 613] width 37 height 22
